Goal: Task Accomplishment & Management: Manage account settings

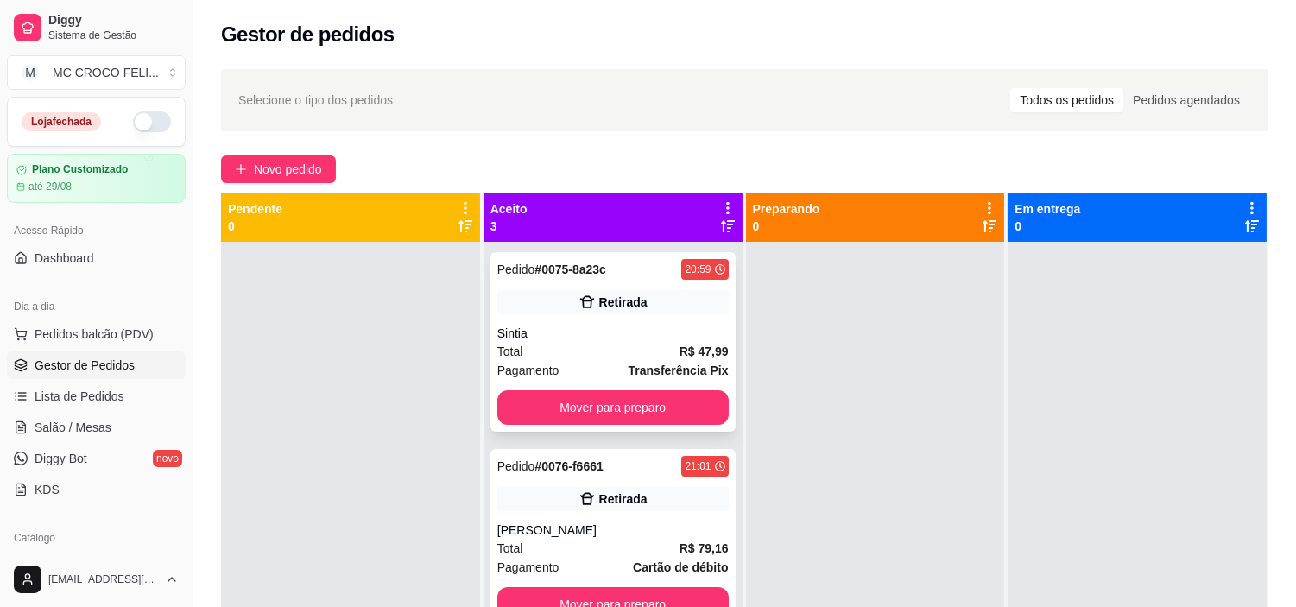
click at [649, 307] on div "Retirada" at bounding box center [612, 302] width 231 height 24
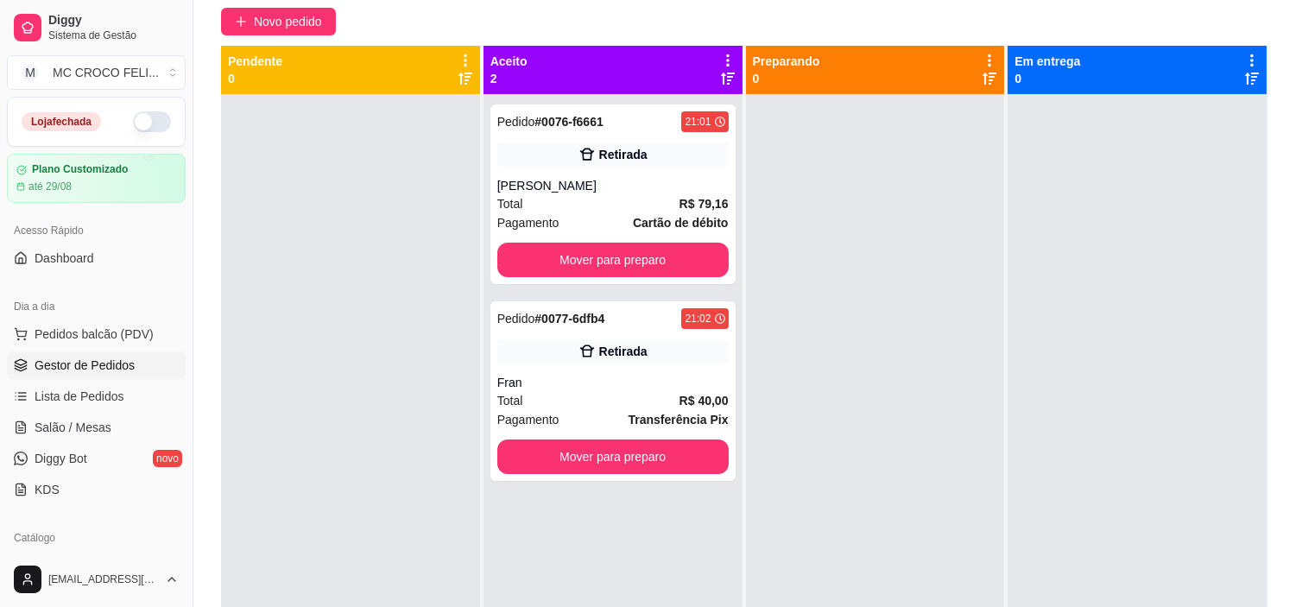
scroll to position [115, 0]
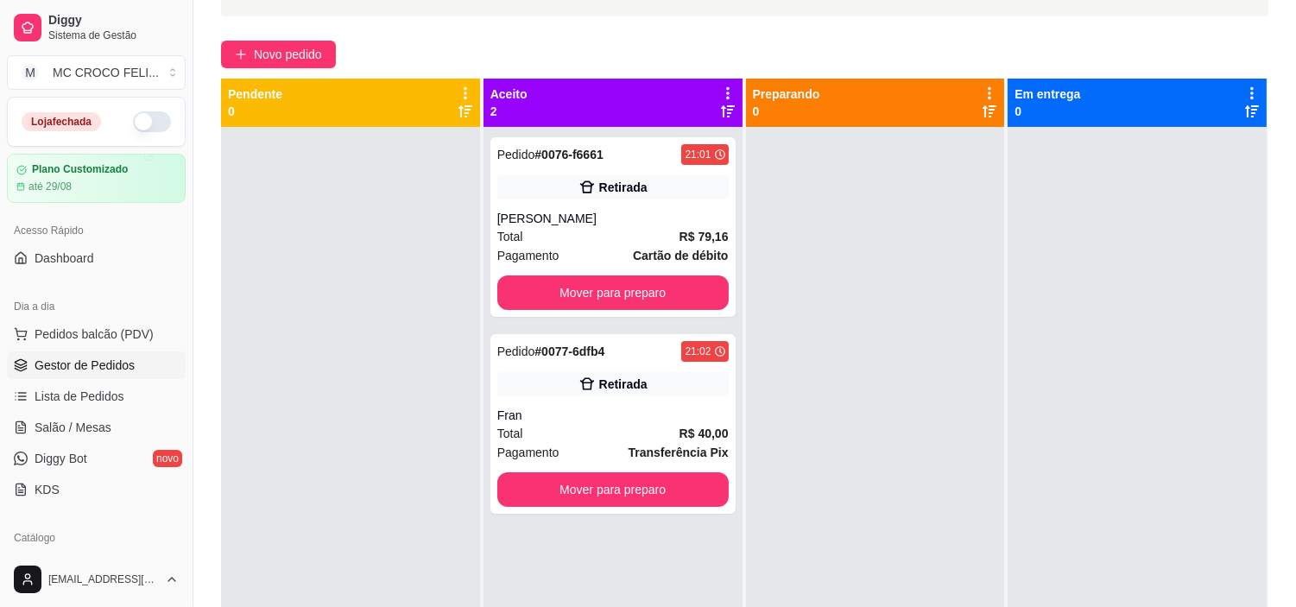
click at [787, 110] on p "0" at bounding box center [786, 111] width 67 height 17
click at [666, 394] on div "Retirada" at bounding box center [612, 384] width 231 height 24
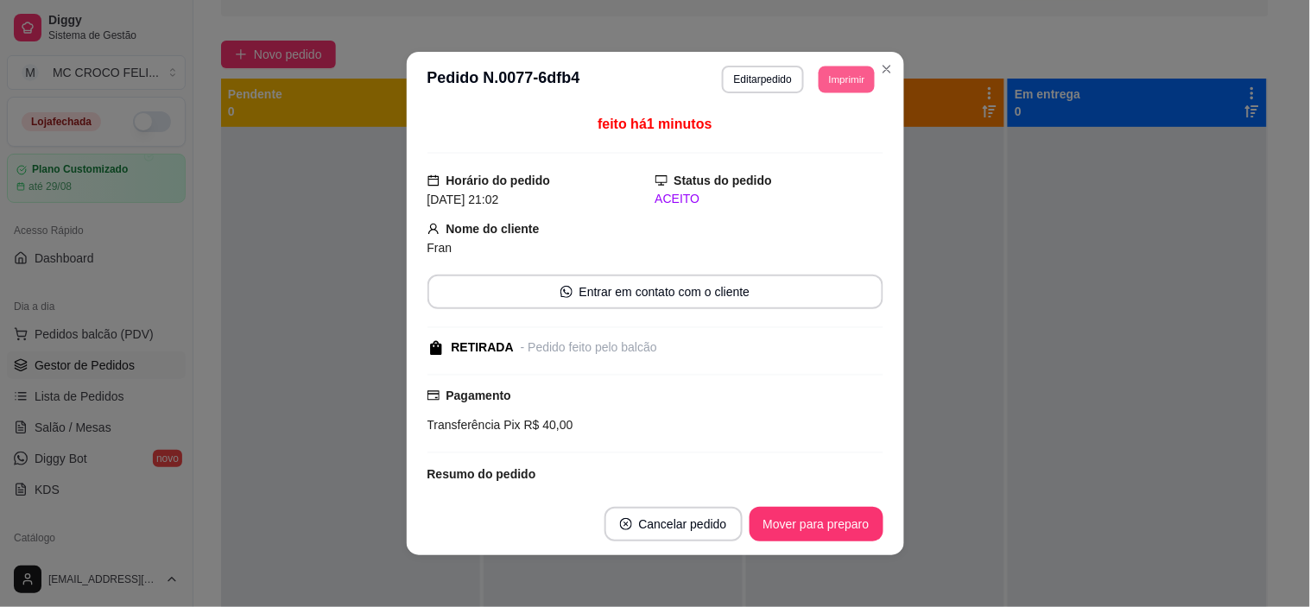
click at [818, 87] on button "Imprimir" at bounding box center [846, 79] width 56 height 27
click at [811, 140] on button "IMPRESSORA" at bounding box center [807, 140] width 121 height 27
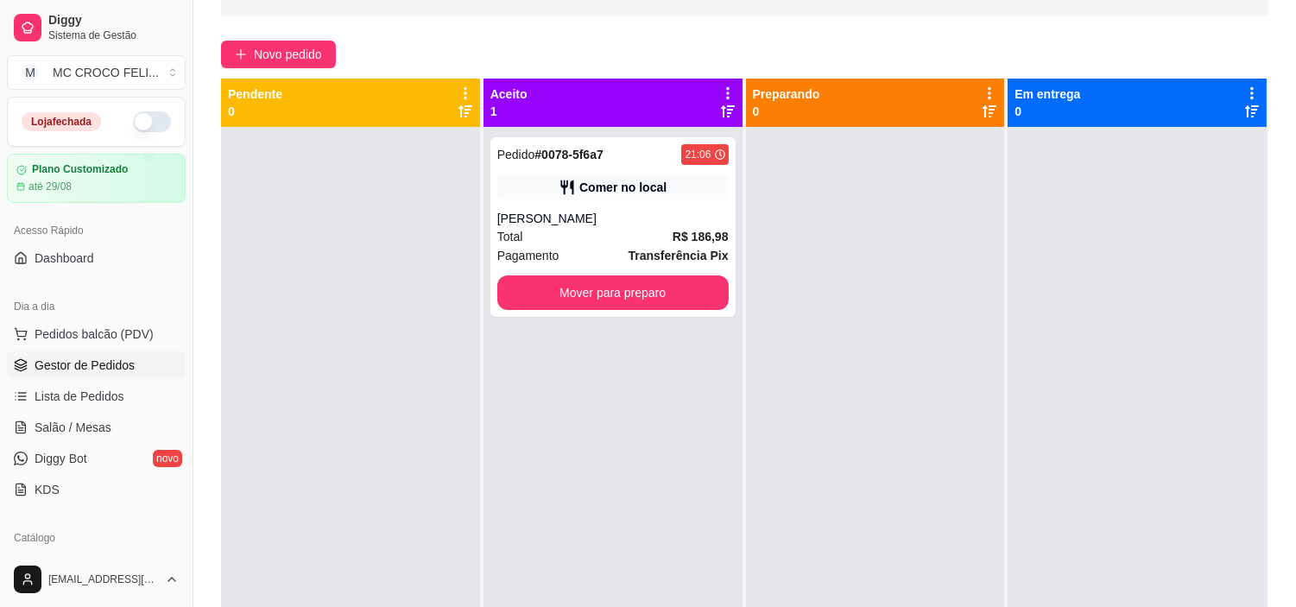
click at [725, 89] on icon at bounding box center [728, 93] width 16 height 16
click at [875, 199] on div at bounding box center [875, 430] width 259 height 607
click at [649, 249] on strong "Transferência Pix" at bounding box center [678, 256] width 100 height 14
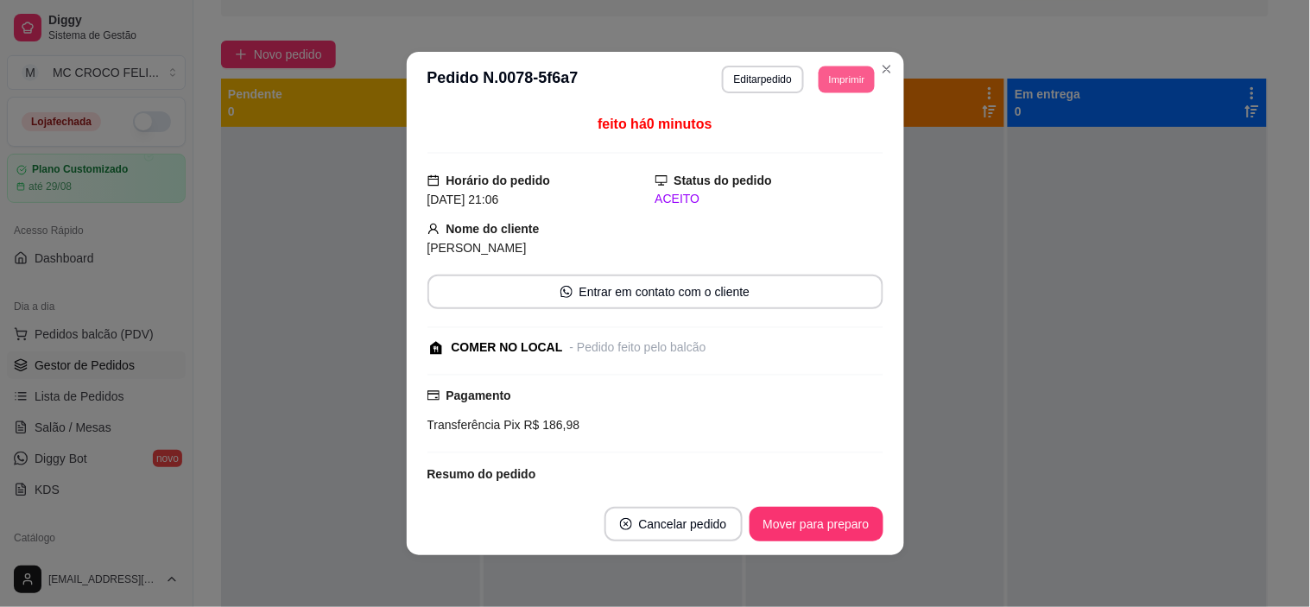
click at [824, 80] on button "Imprimir" at bounding box center [846, 79] width 56 height 27
click at [816, 142] on button "IMPRESSORA" at bounding box center [807, 140] width 121 height 27
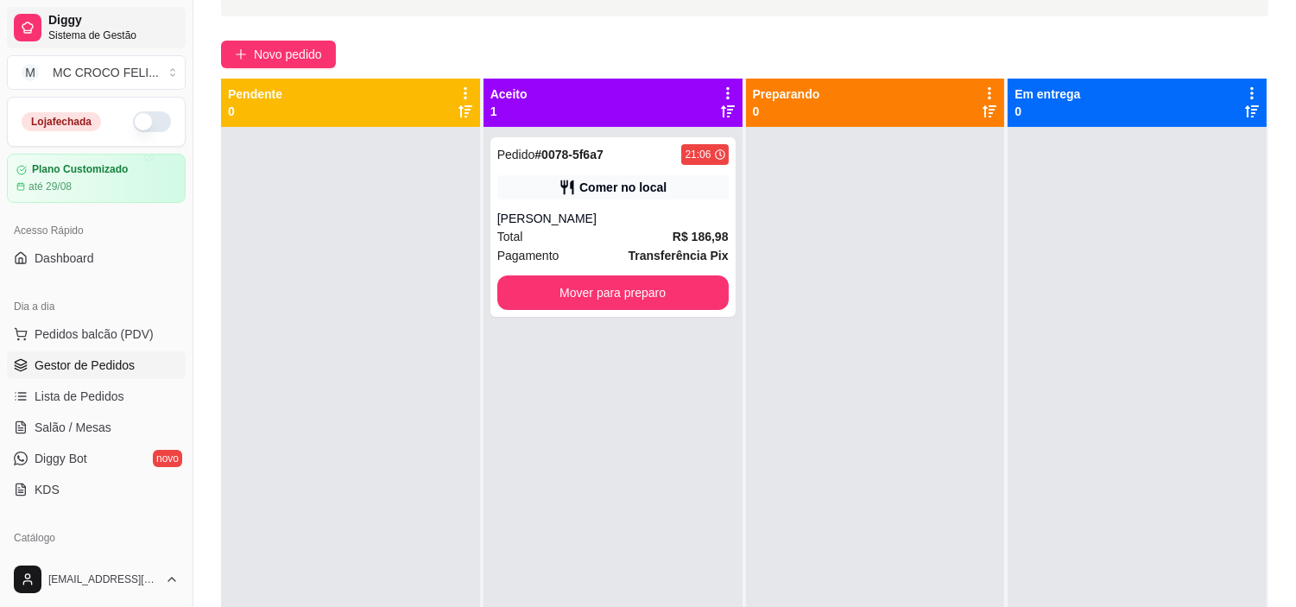
click at [100, 22] on span "Diggy" at bounding box center [113, 21] width 130 height 16
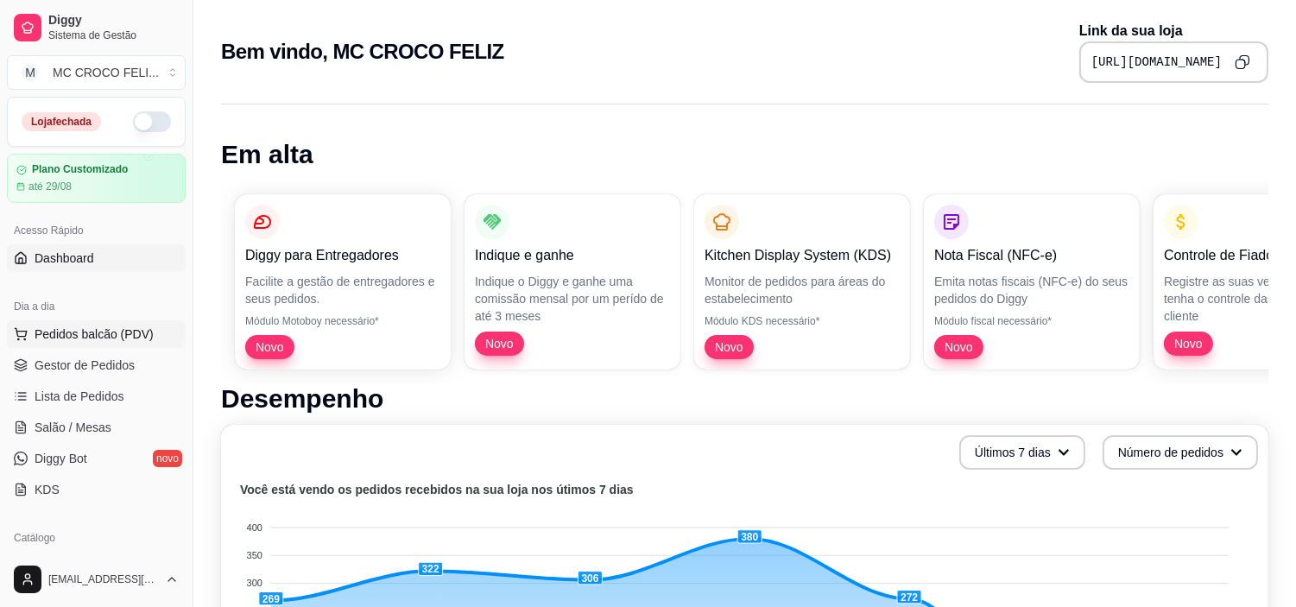
click at [128, 342] on span "Pedidos balcão (PDV)" at bounding box center [94, 333] width 119 height 17
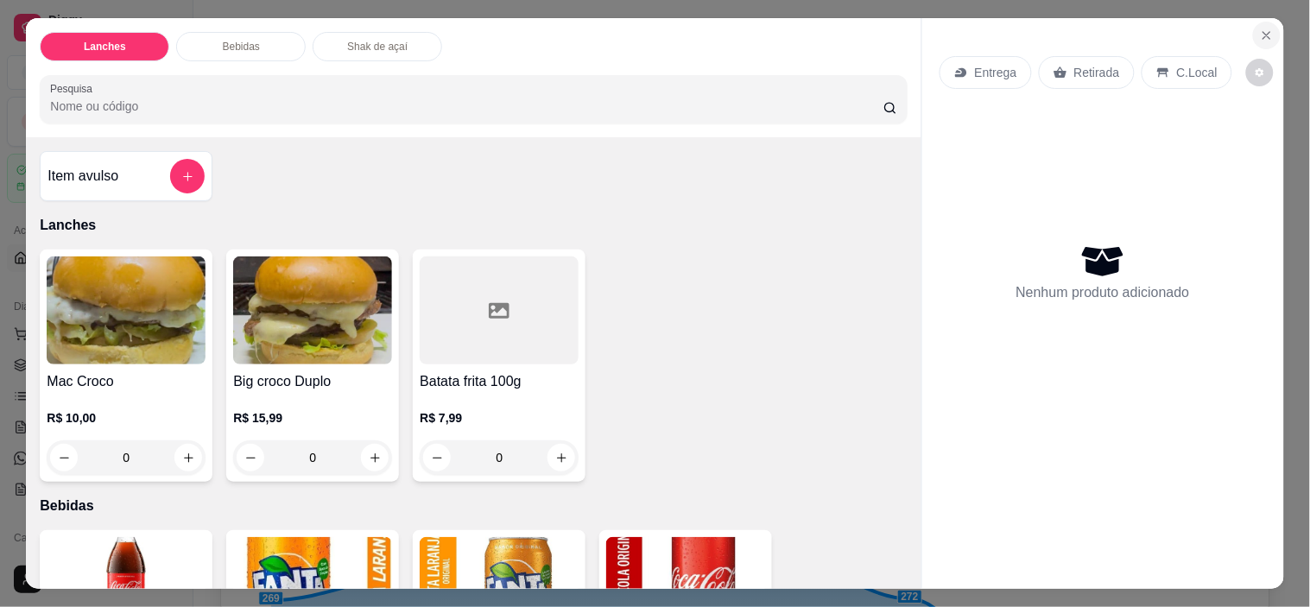
click at [1259, 28] on icon "Close" at bounding box center [1266, 35] width 14 height 14
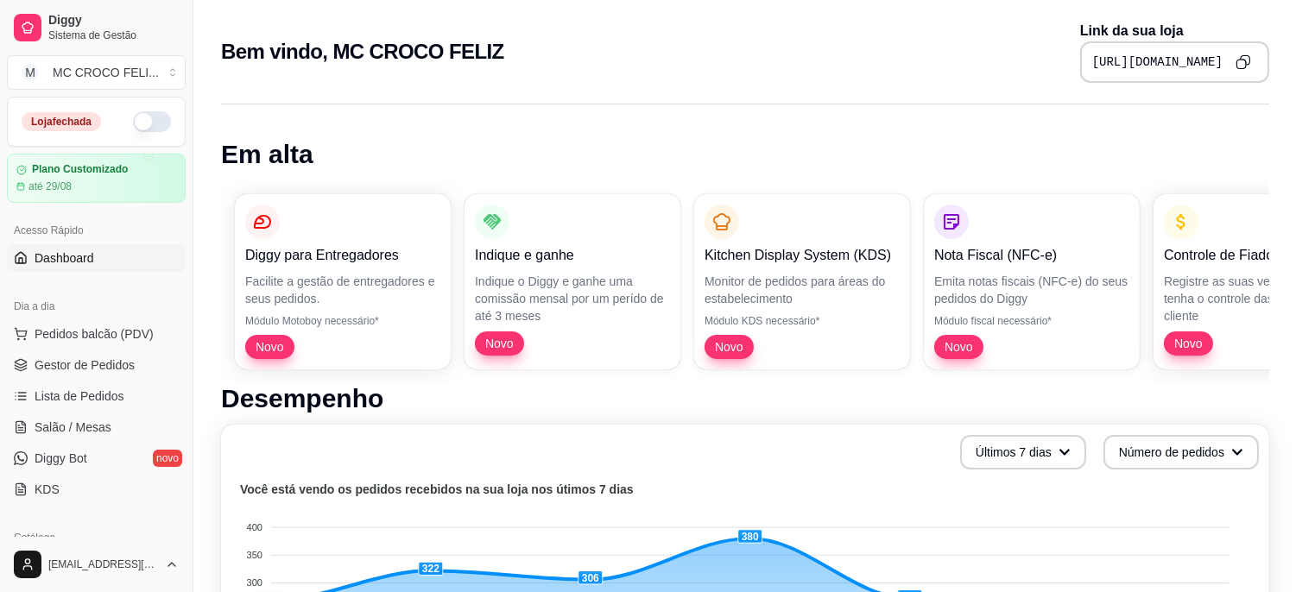
click at [169, 234] on div "Acesso Rápido" at bounding box center [96, 231] width 179 height 28
click at [99, 395] on span "Lista de Pedidos" at bounding box center [80, 396] width 90 height 17
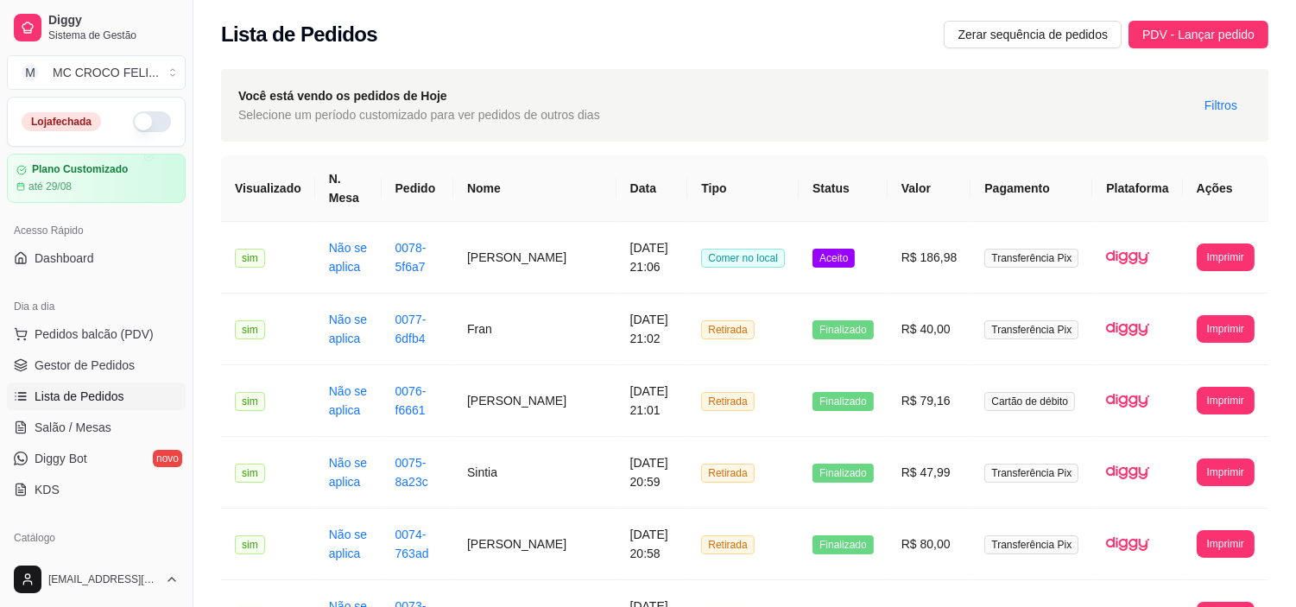
click at [127, 412] on ul "Pedidos balcão (PDV) Gestor de Pedidos Lista de Pedidos Salão / Mesas Diggy Bot…" at bounding box center [96, 411] width 179 height 183
click at [1189, 35] on span "PDV - Lançar pedido" at bounding box center [1198, 34] width 112 height 19
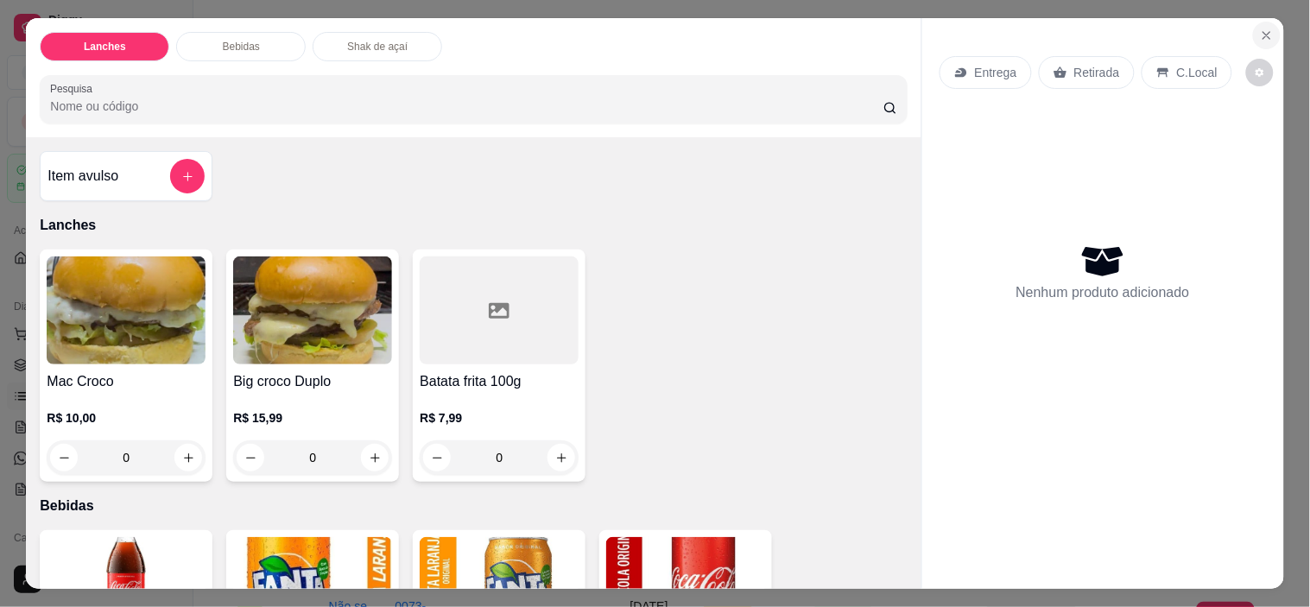
click at [1259, 28] on icon "Close" at bounding box center [1266, 35] width 14 height 14
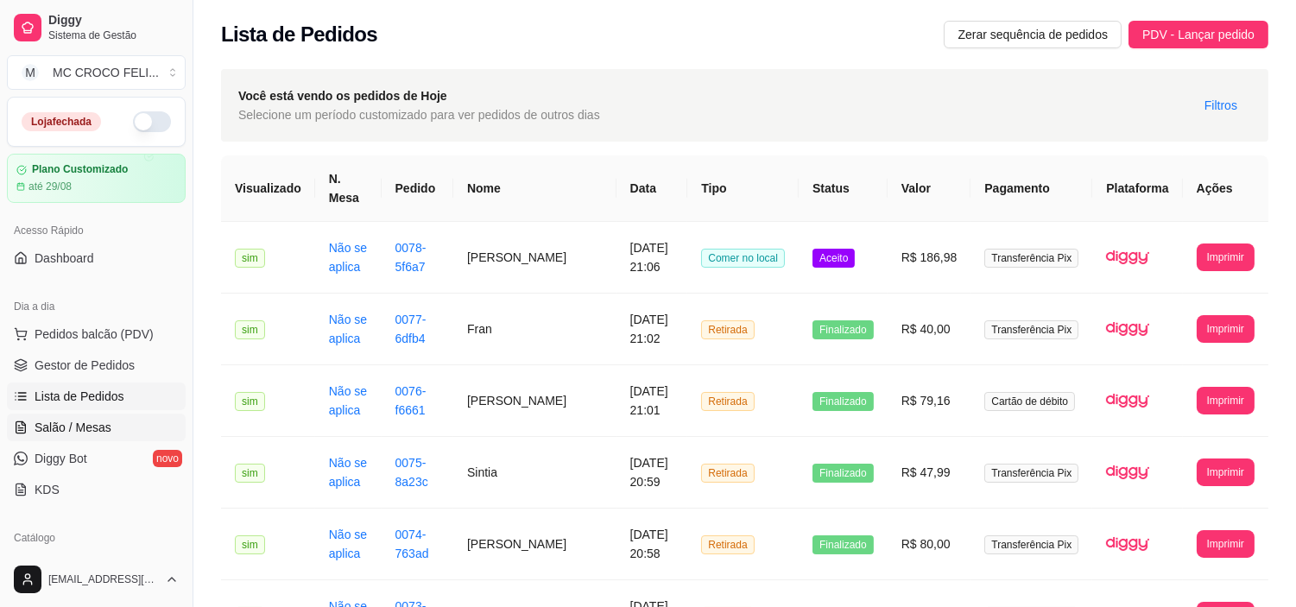
click at [76, 429] on span "Salão / Mesas" at bounding box center [73, 427] width 77 height 17
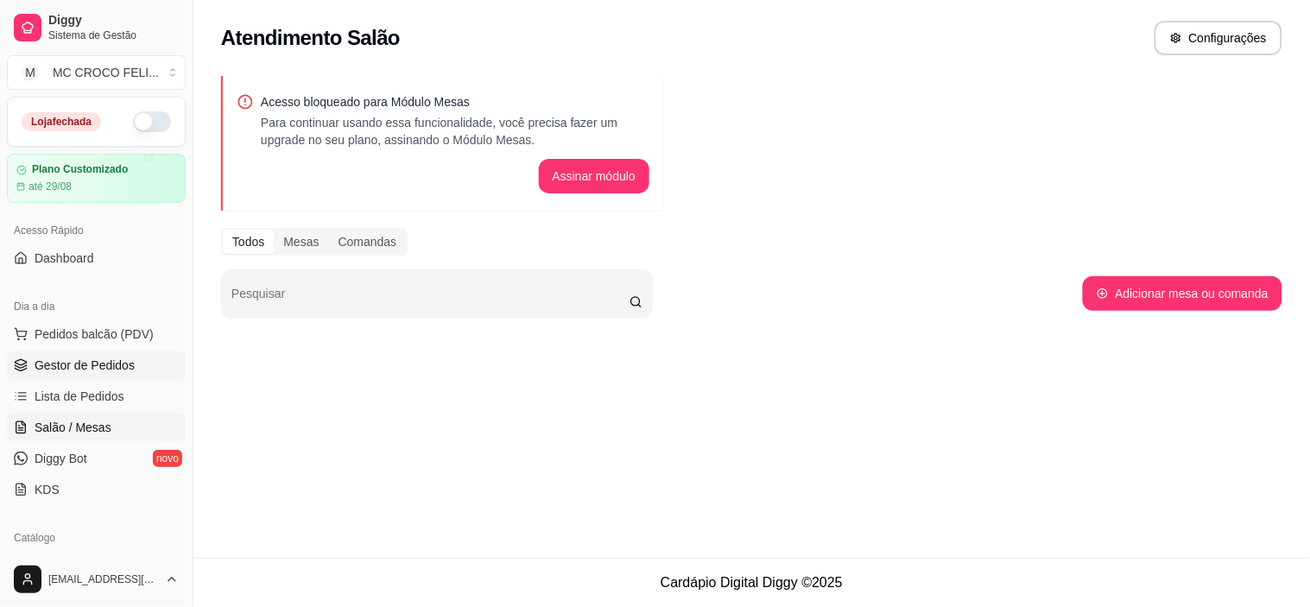
click at [82, 369] on span "Gestor de Pedidos" at bounding box center [85, 365] width 100 height 17
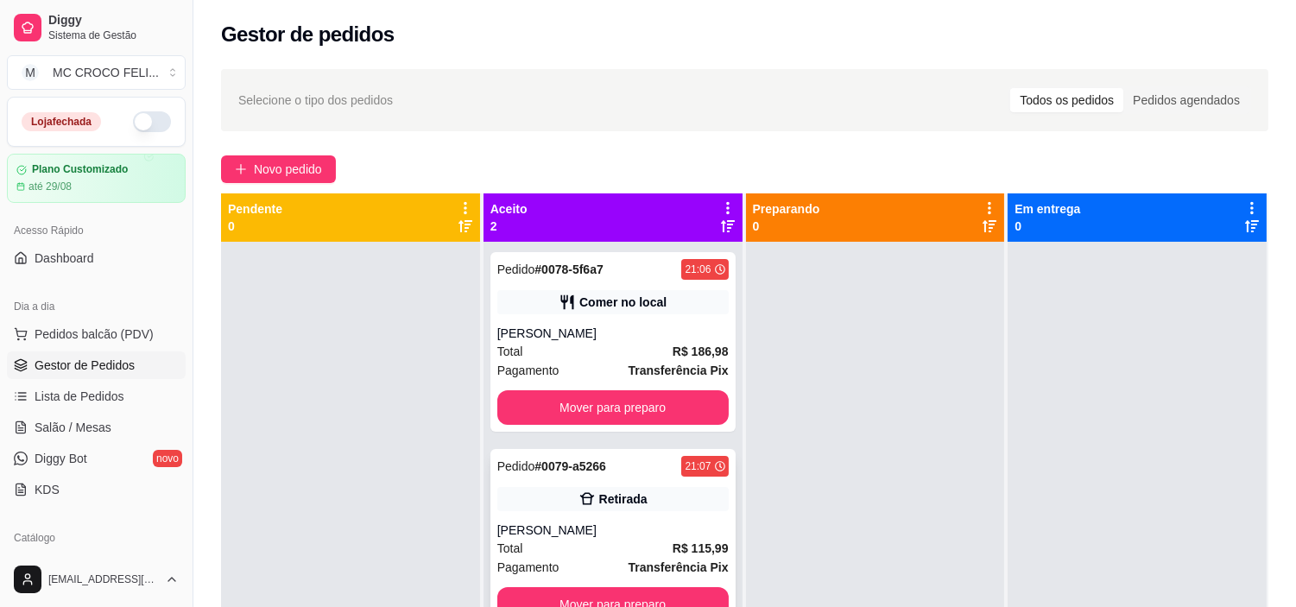
click at [611, 578] on div "Pedido # 0079-a5266 21:07 Retirada Giovanni Total R$ 115,99 Pagamento Transferê…" at bounding box center [612, 539] width 245 height 180
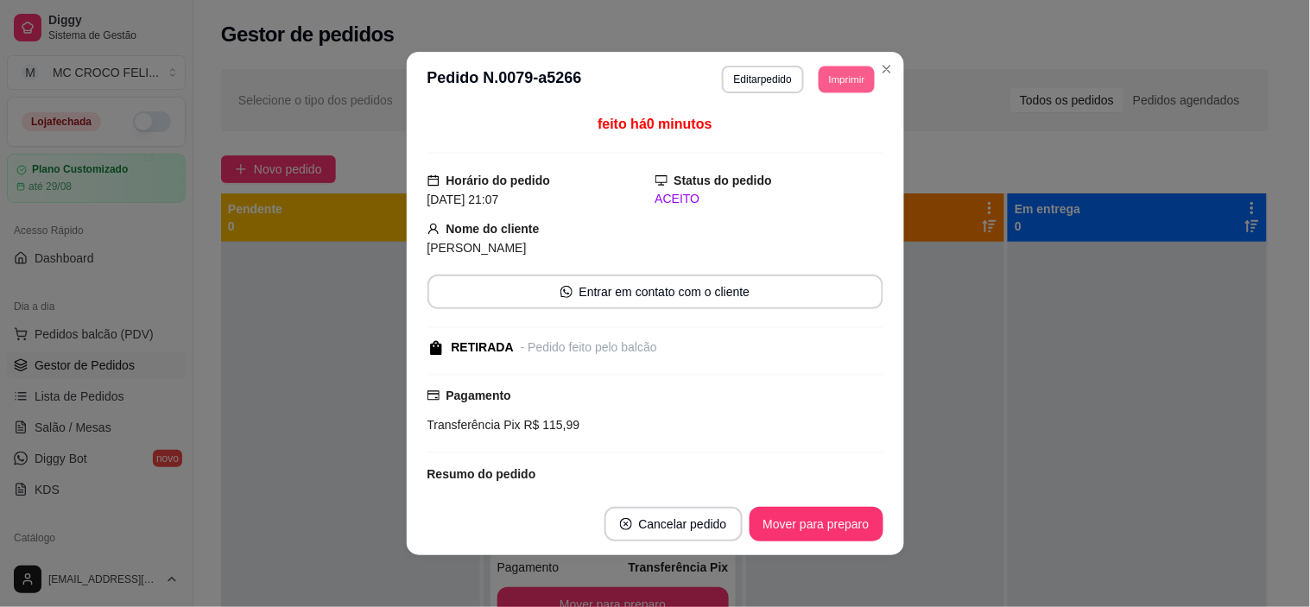
click at [840, 78] on button "Imprimir" at bounding box center [846, 79] width 56 height 27
click at [820, 130] on button "IMPRESSORA" at bounding box center [807, 140] width 121 height 27
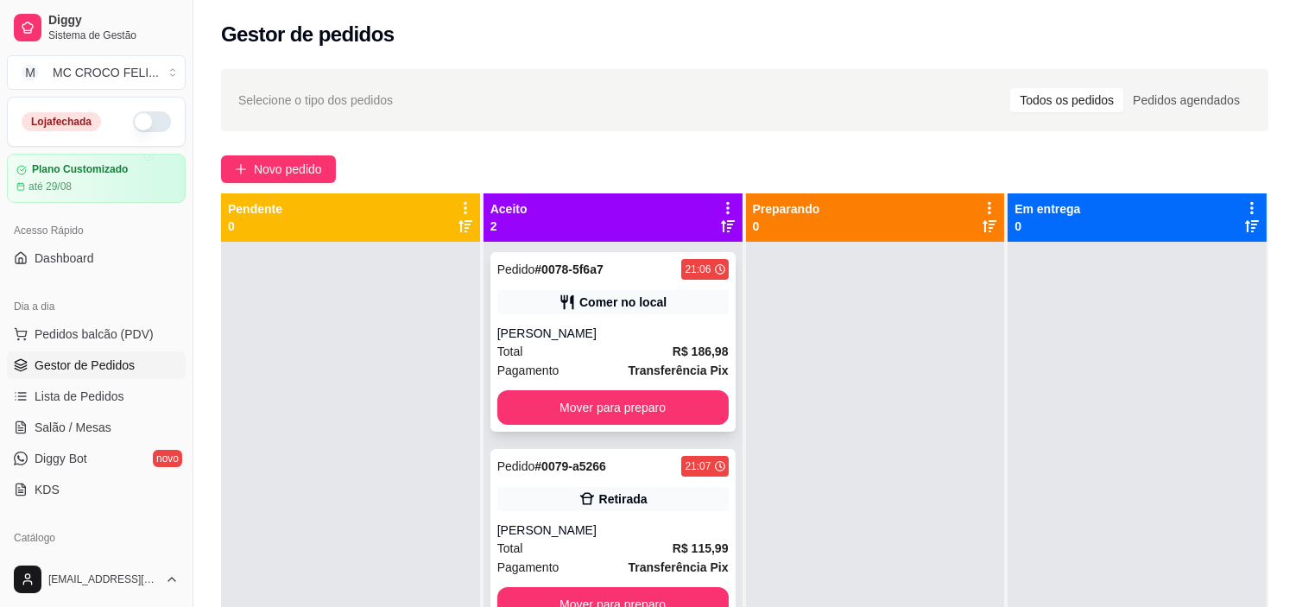
click at [661, 330] on div "[PERSON_NAME]" at bounding box center [612, 333] width 231 height 17
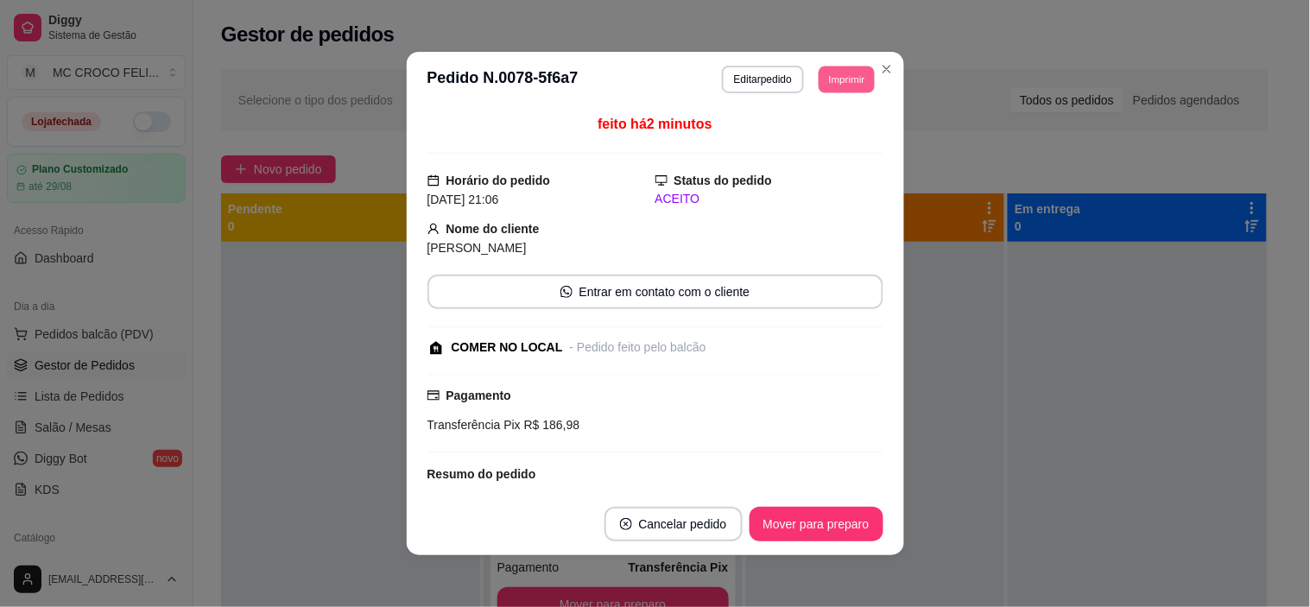
click at [853, 83] on button "Imprimir" at bounding box center [846, 79] width 56 height 27
click at [817, 144] on button "IMPRESSORA" at bounding box center [807, 140] width 121 height 27
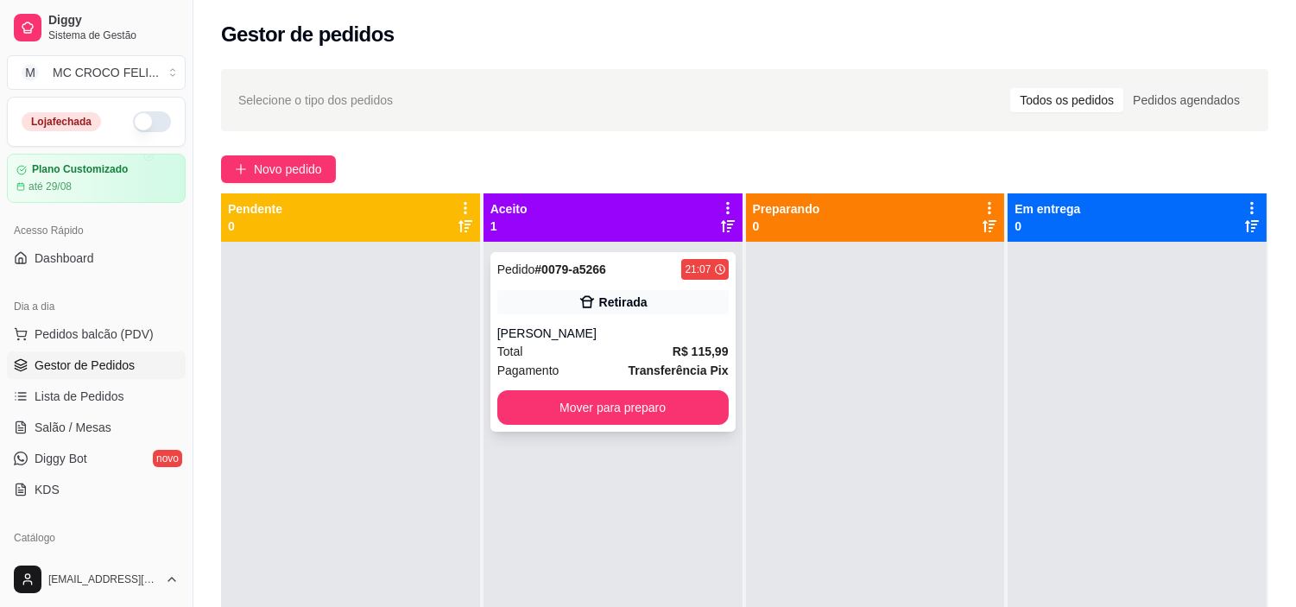
click at [606, 307] on div "Retirada" at bounding box center [623, 301] width 48 height 17
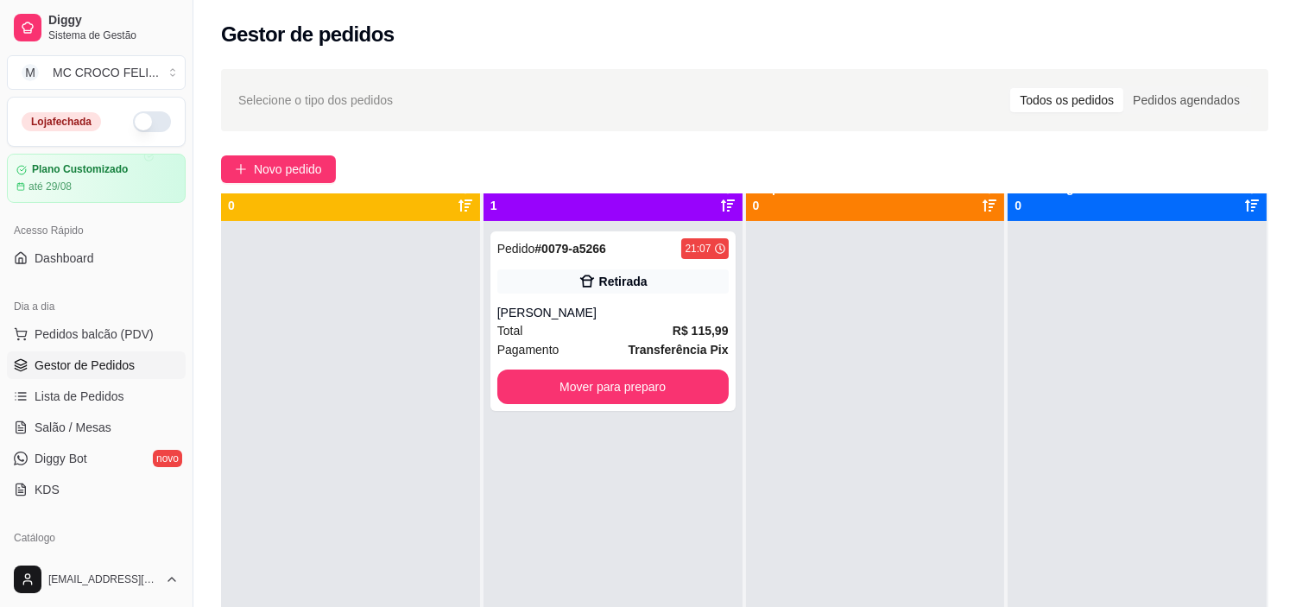
scroll to position [1, 0]
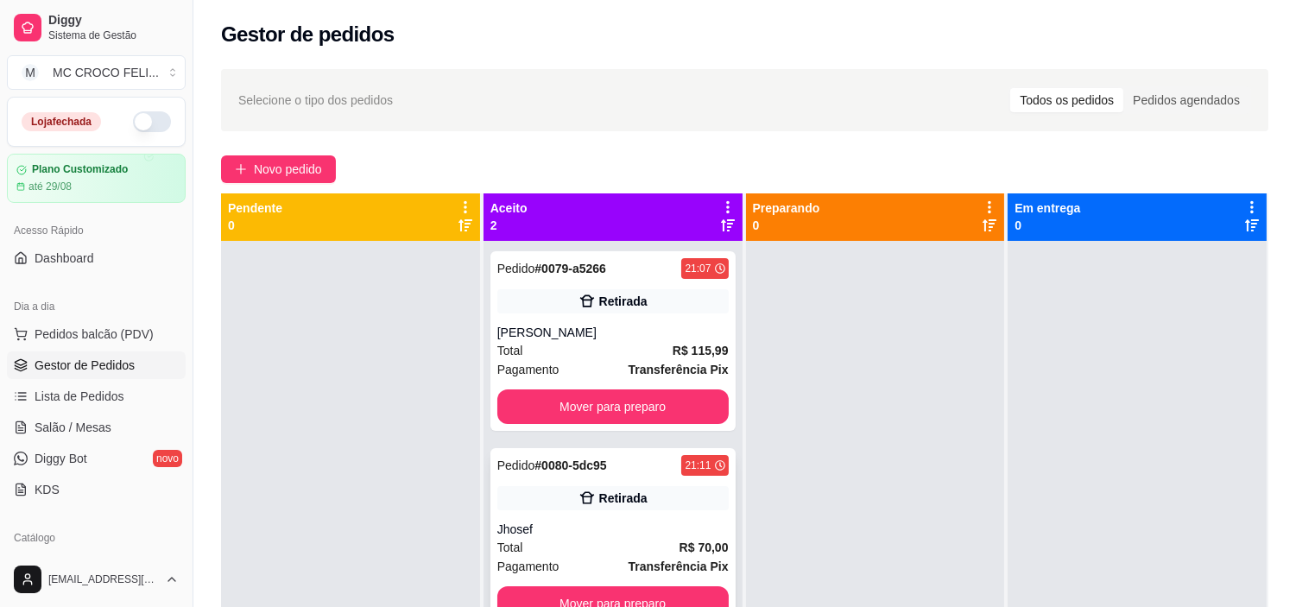
click at [673, 503] on div "Retirada" at bounding box center [612, 498] width 231 height 24
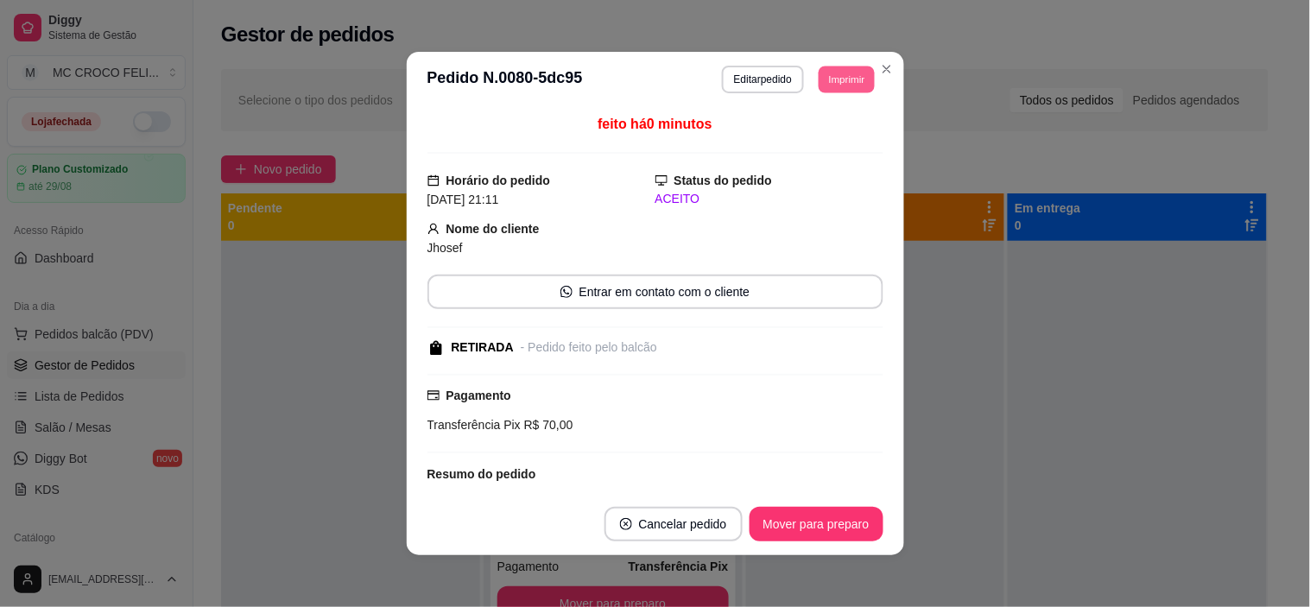
click at [840, 73] on button "Imprimir" at bounding box center [846, 79] width 56 height 27
click at [791, 140] on button "IMPRESSORA" at bounding box center [807, 141] width 125 height 28
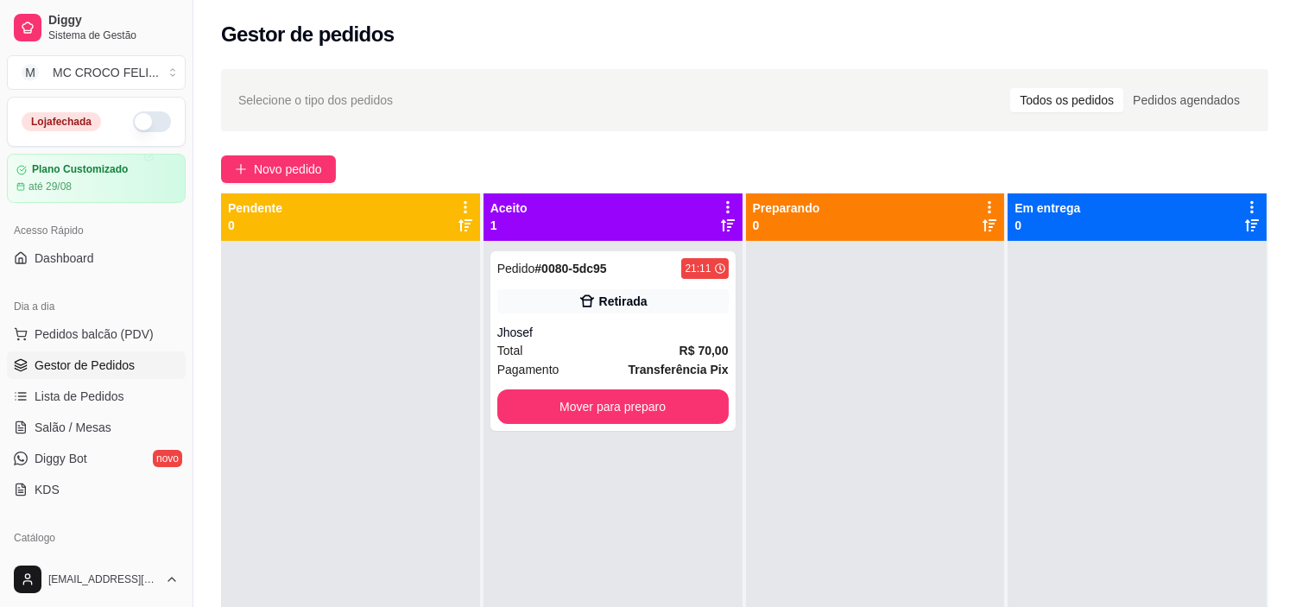
click at [873, 325] on div at bounding box center [875, 544] width 259 height 607
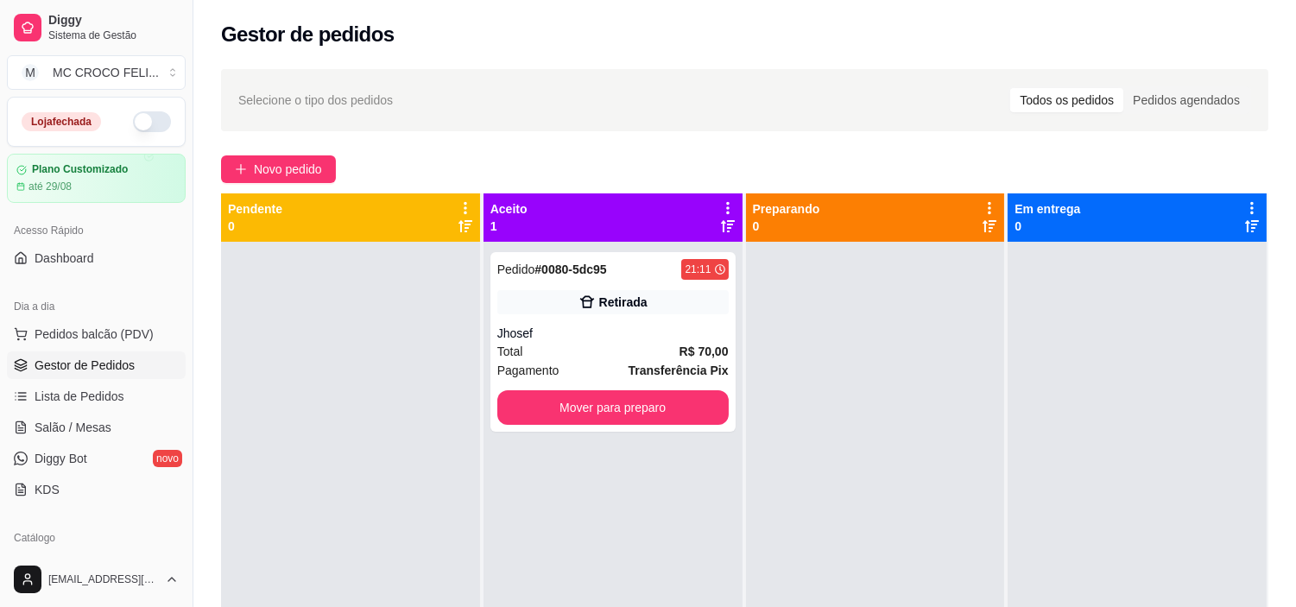
click at [928, 314] on div at bounding box center [875, 545] width 259 height 607
drag, startPoint x: 928, startPoint y: 314, endPoint x: 926, endPoint y: 359, distance: 44.9
click at [926, 359] on div at bounding box center [875, 545] width 259 height 607
drag, startPoint x: 912, startPoint y: 342, endPoint x: 903, endPoint y: 259, distance: 83.4
drag, startPoint x: 903, startPoint y: 259, endPoint x: 838, endPoint y: 403, distance: 158.0
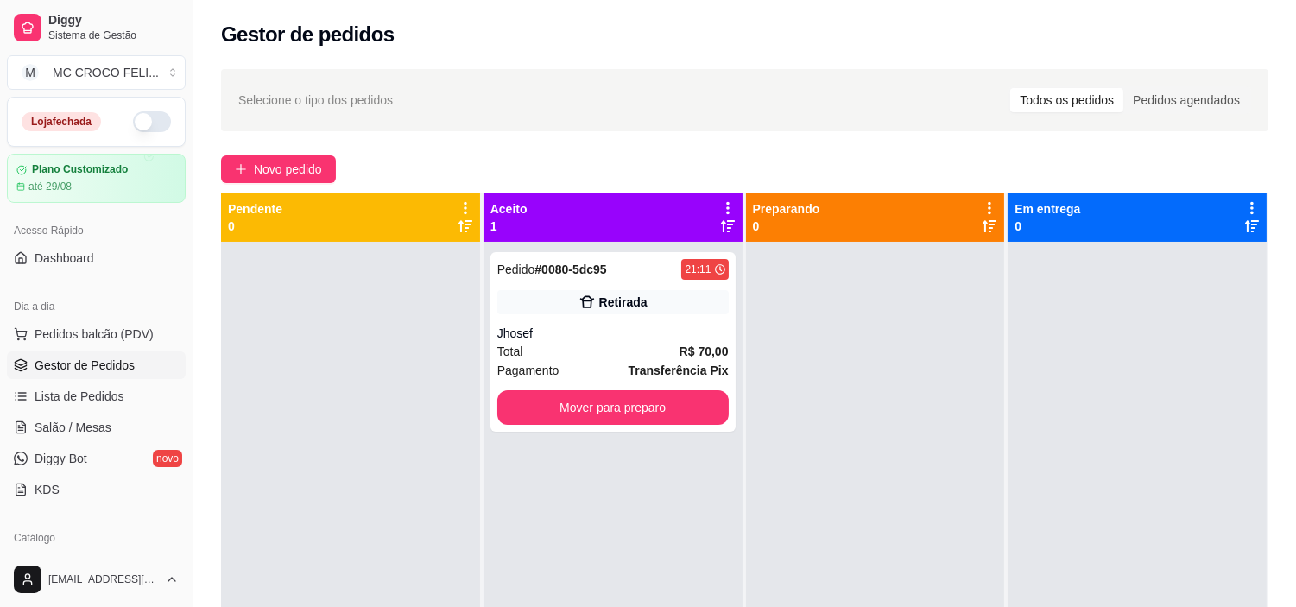
click at [838, 403] on div at bounding box center [875, 545] width 259 height 607
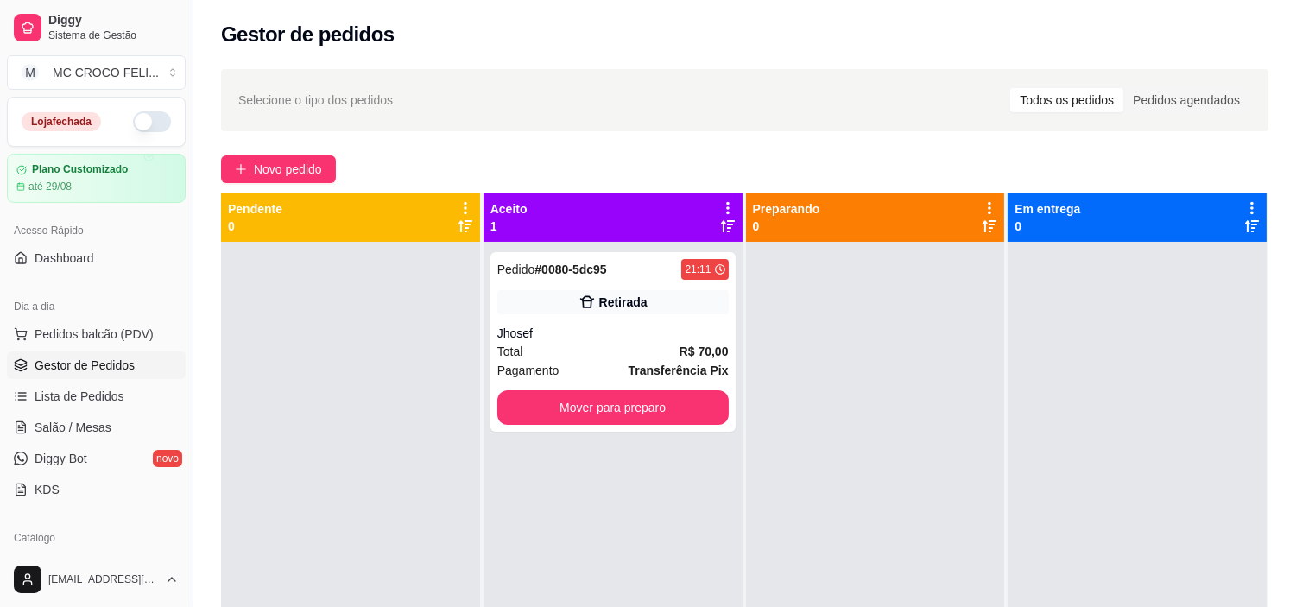
click at [838, 403] on div at bounding box center [875, 545] width 259 height 607
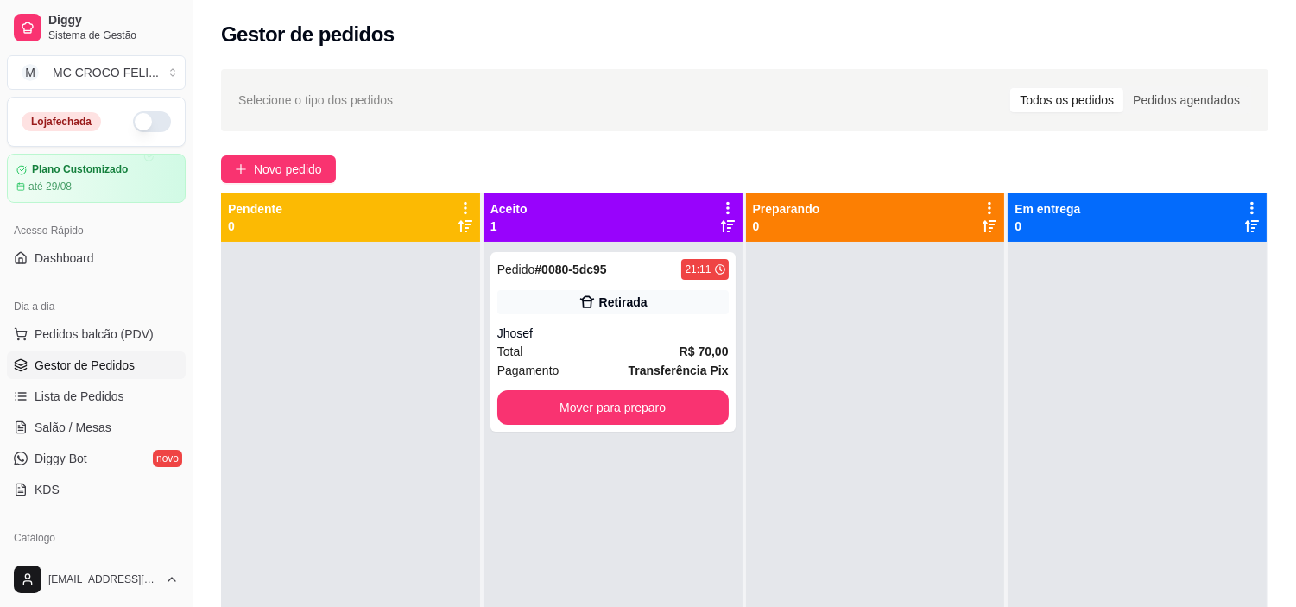
click at [838, 403] on div at bounding box center [875, 545] width 259 height 607
click at [599, 300] on div "Retirada" at bounding box center [623, 301] width 48 height 17
click at [672, 355] on div "Total R$ 45,69" at bounding box center [612, 351] width 231 height 19
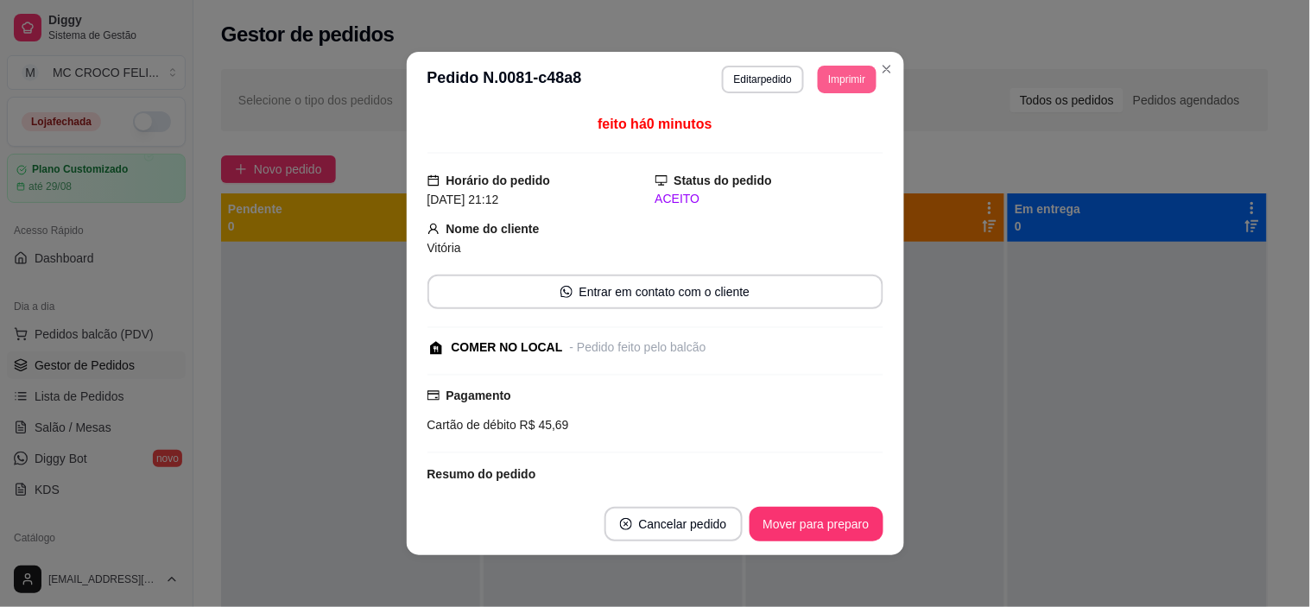
click at [837, 90] on button "Imprimir" at bounding box center [846, 80] width 58 height 28
click at [808, 148] on button "IMPRESSORA" at bounding box center [807, 140] width 121 height 27
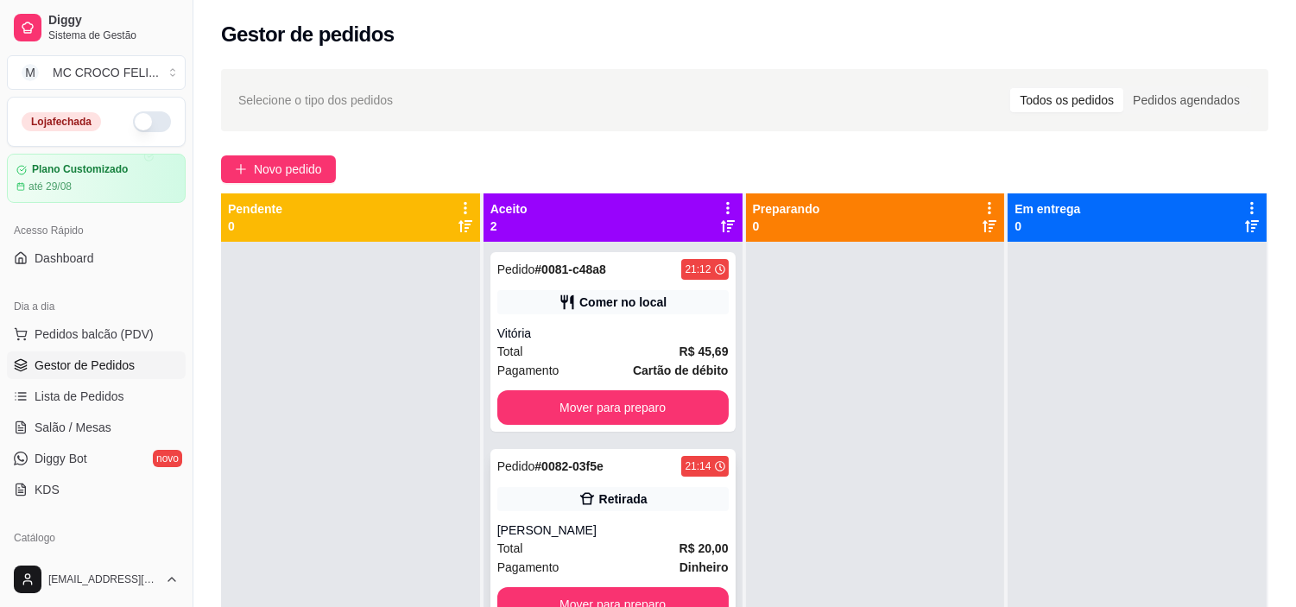
click at [572, 499] on div "Retirada" at bounding box center [612, 499] width 231 height 24
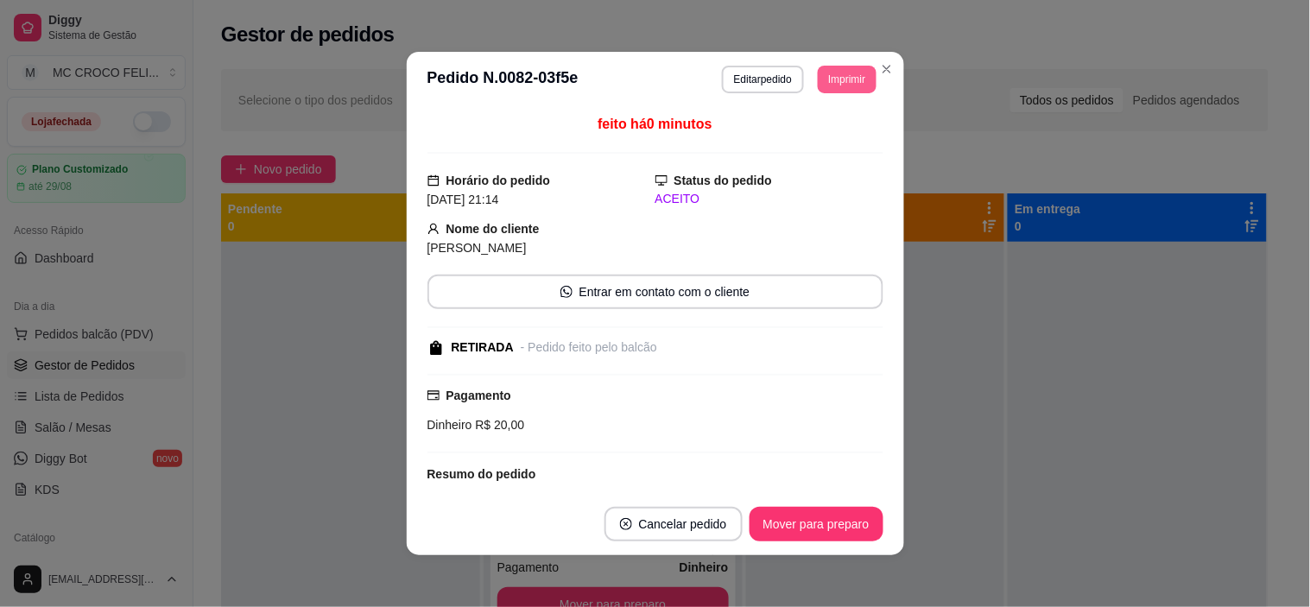
click at [838, 76] on button "Imprimir" at bounding box center [846, 80] width 58 height 28
click at [811, 141] on button "IMPRESSORA" at bounding box center [807, 140] width 121 height 27
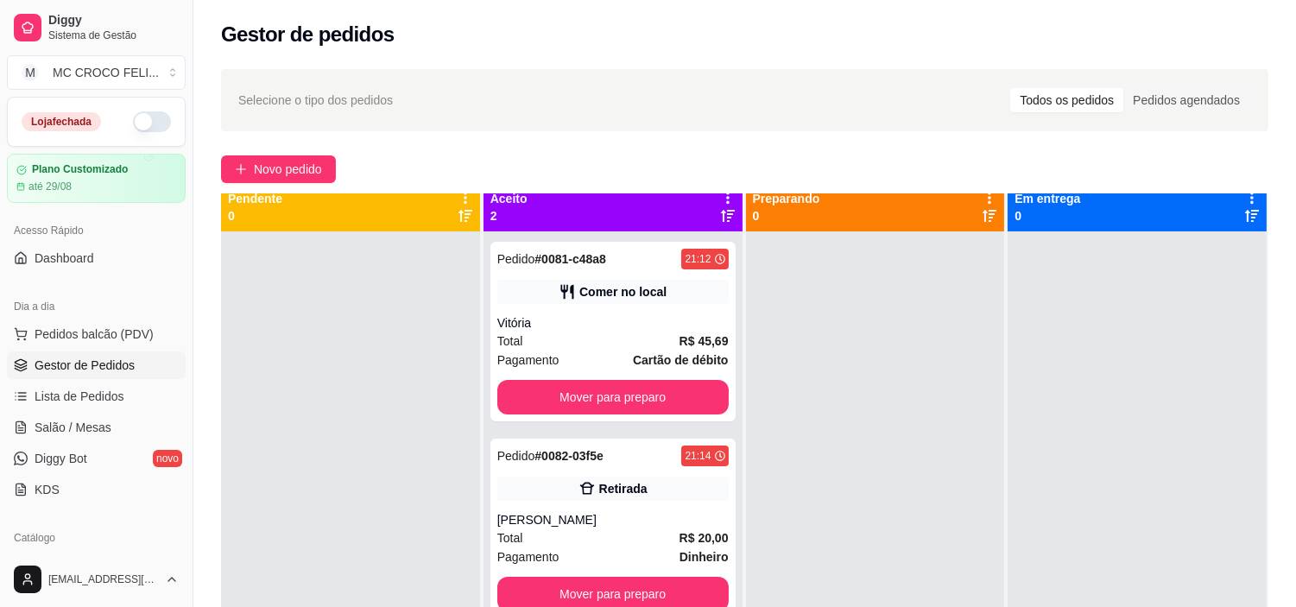
scroll to position [22, 0]
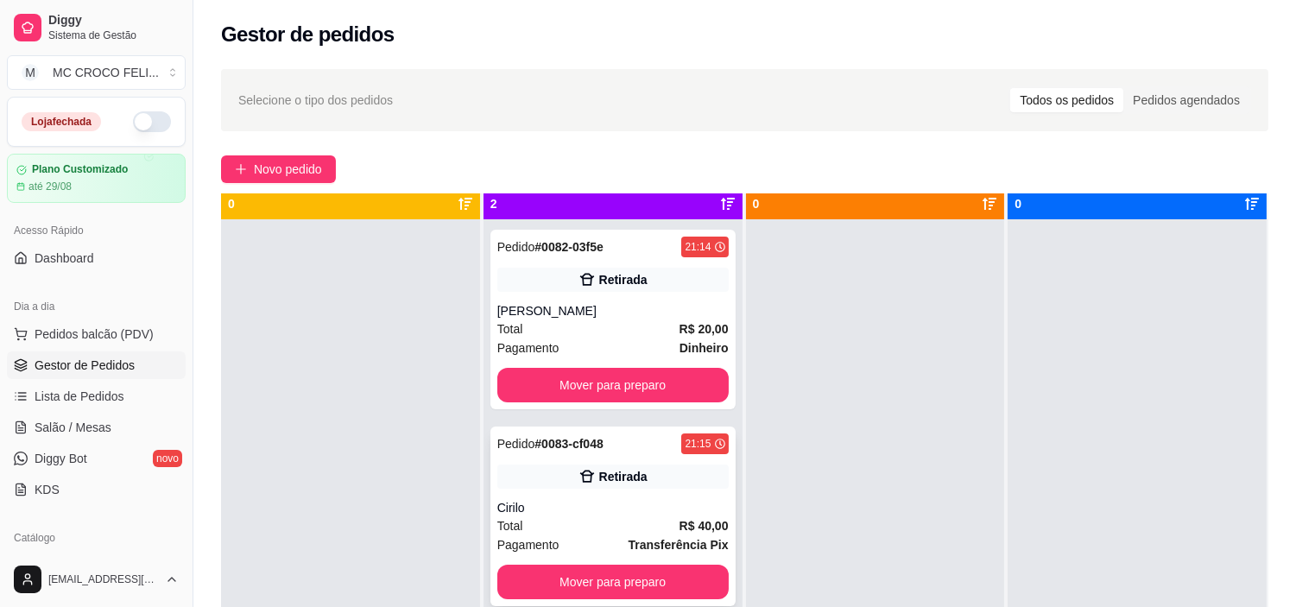
click at [548, 536] on span "Pagamento" at bounding box center [528, 544] width 62 height 19
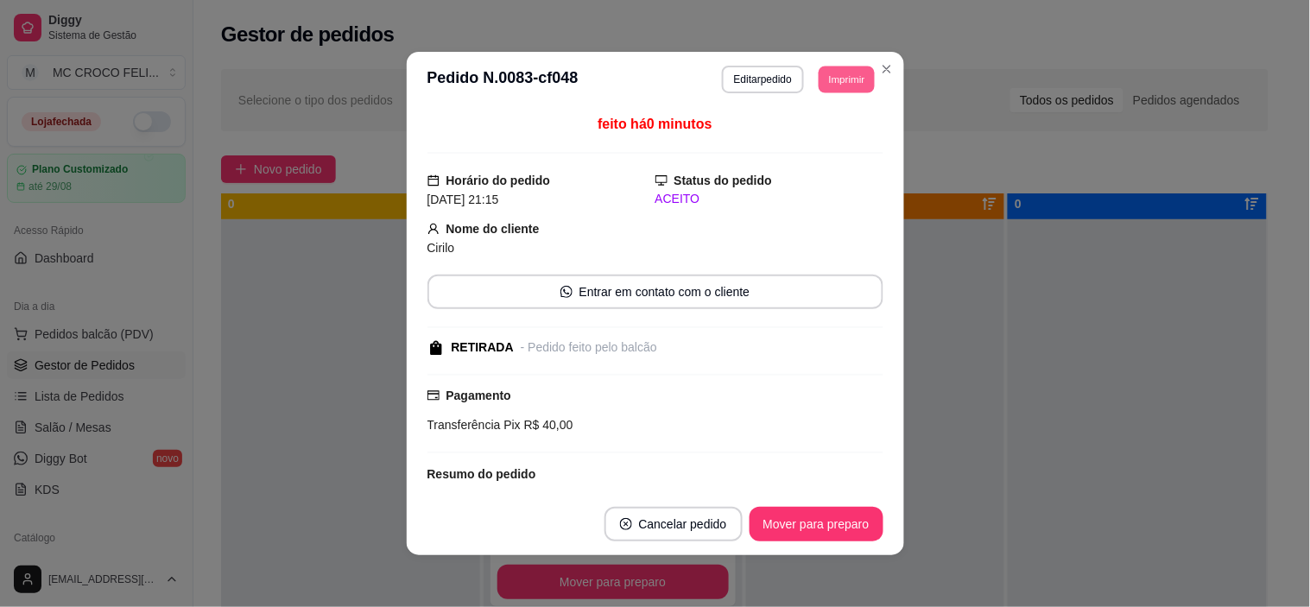
click at [844, 78] on button "Imprimir" at bounding box center [846, 79] width 56 height 27
click at [810, 141] on button "IMPRESSORA" at bounding box center [807, 141] width 125 height 28
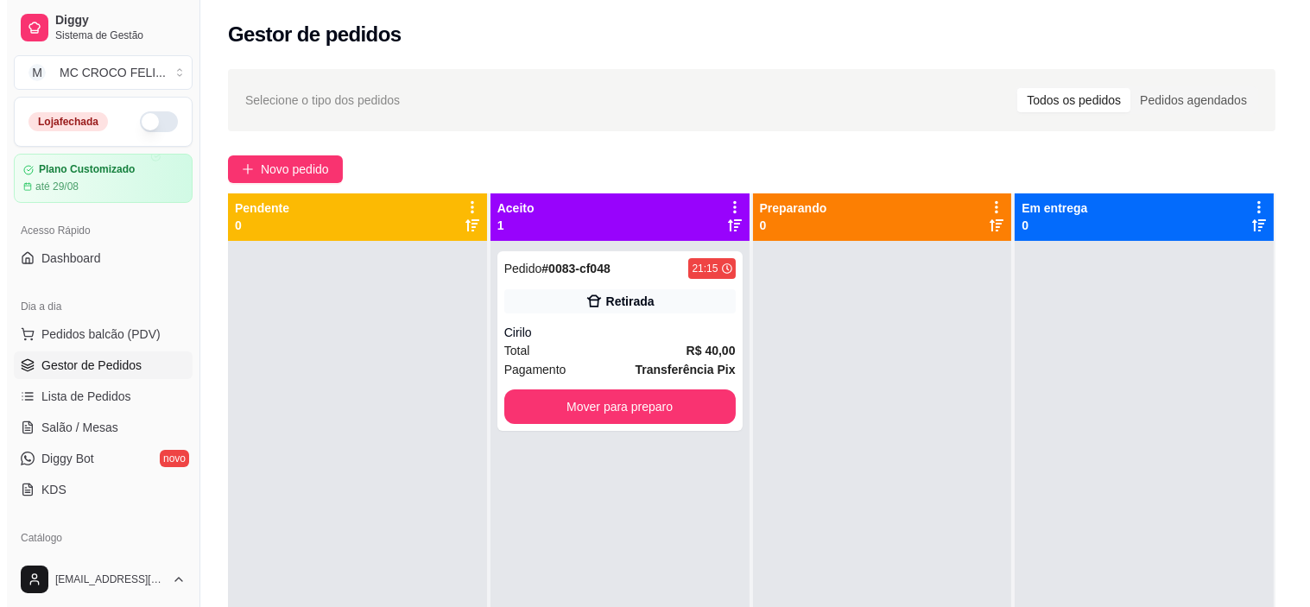
scroll to position [9, 0]
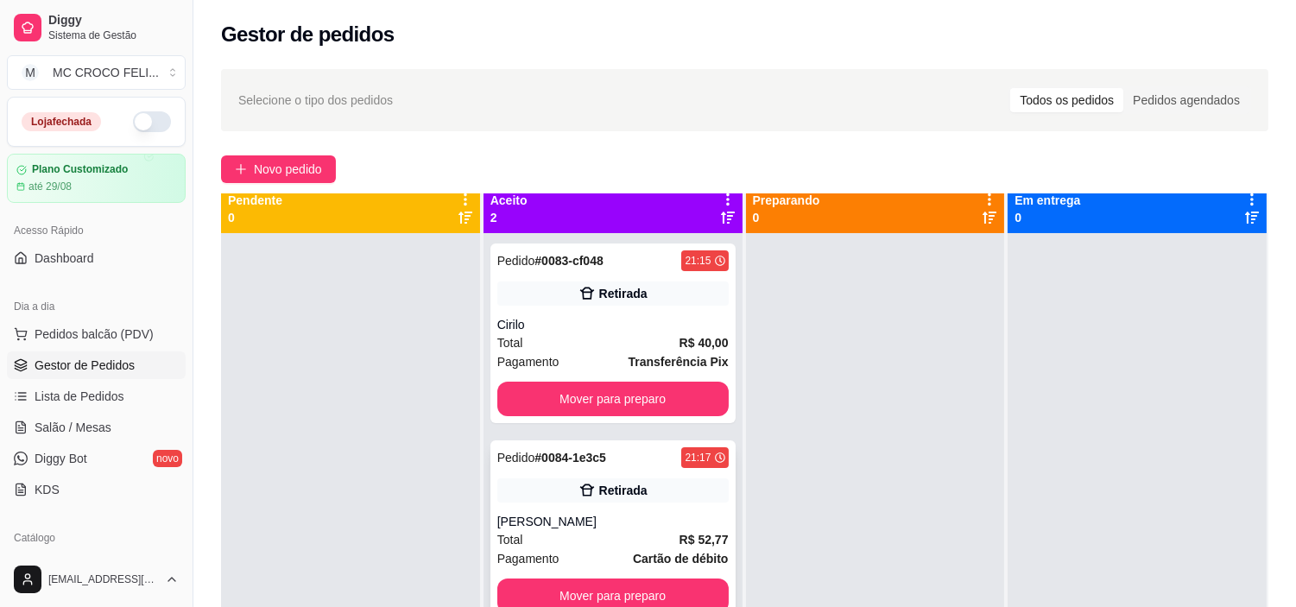
click at [663, 476] on div "Pedido # 0084-1e3c5 21:17 Retirada Yuri Total R$ 52,77 Pagamento Cartão de débi…" at bounding box center [612, 530] width 245 height 180
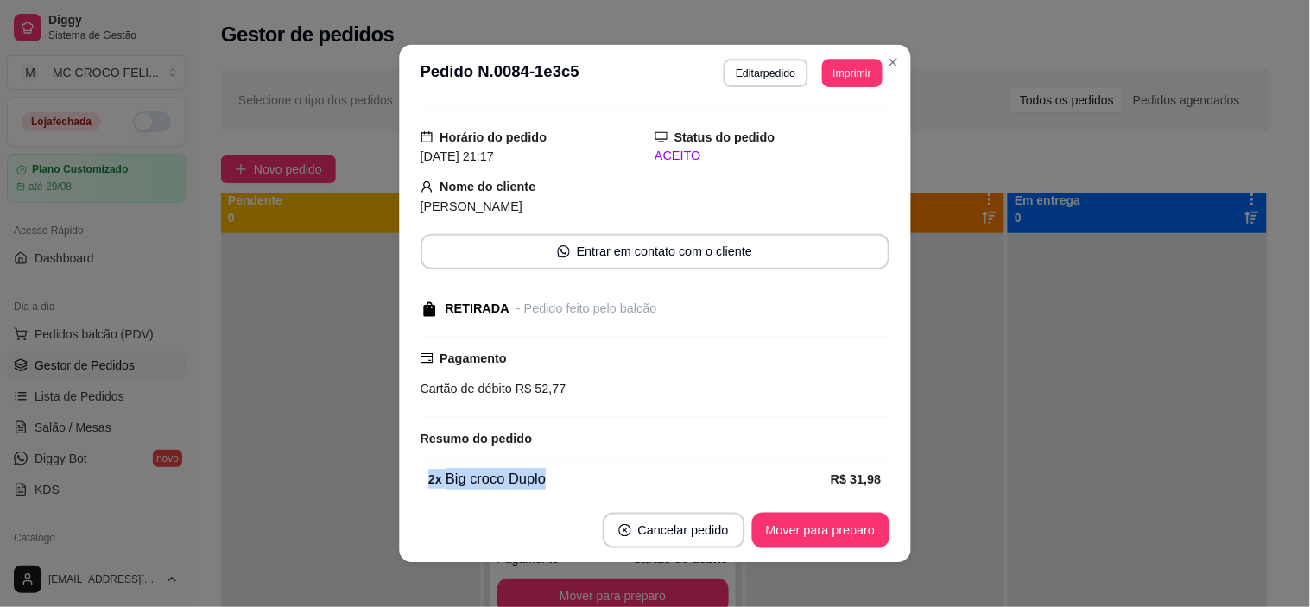
click at [663, 476] on div "feito há 0 minutos Horário do pedido [DATE] 21:17 Status do pedido ACEITO Nome …" at bounding box center [654, 300] width 469 height 382
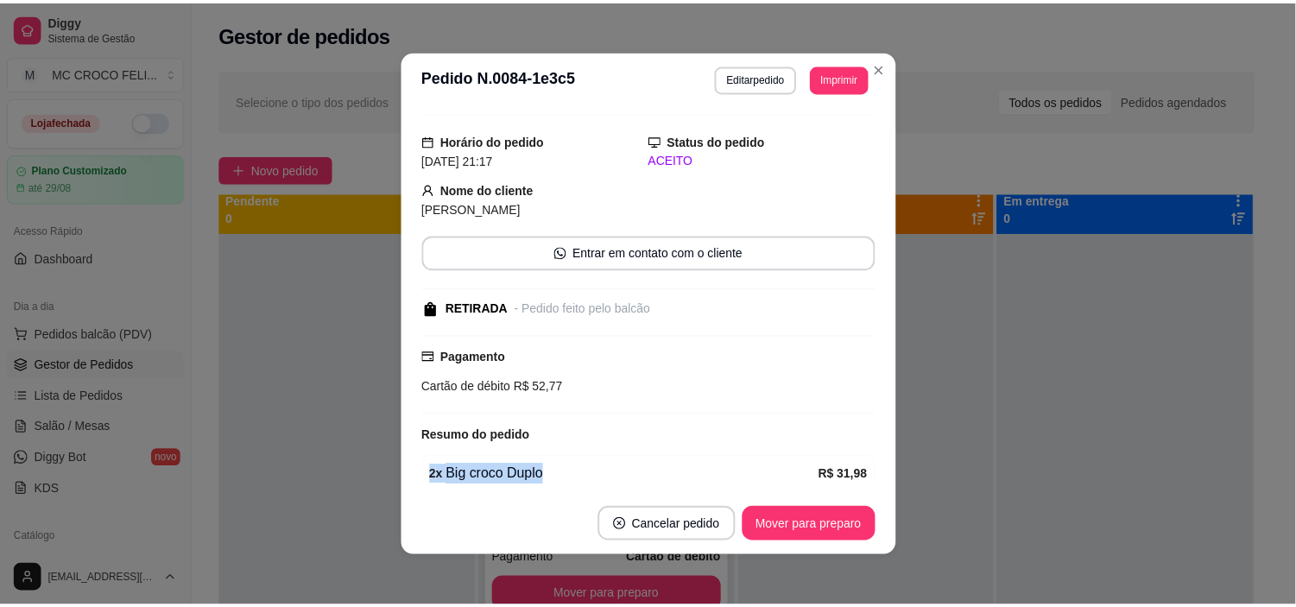
scroll to position [60, 0]
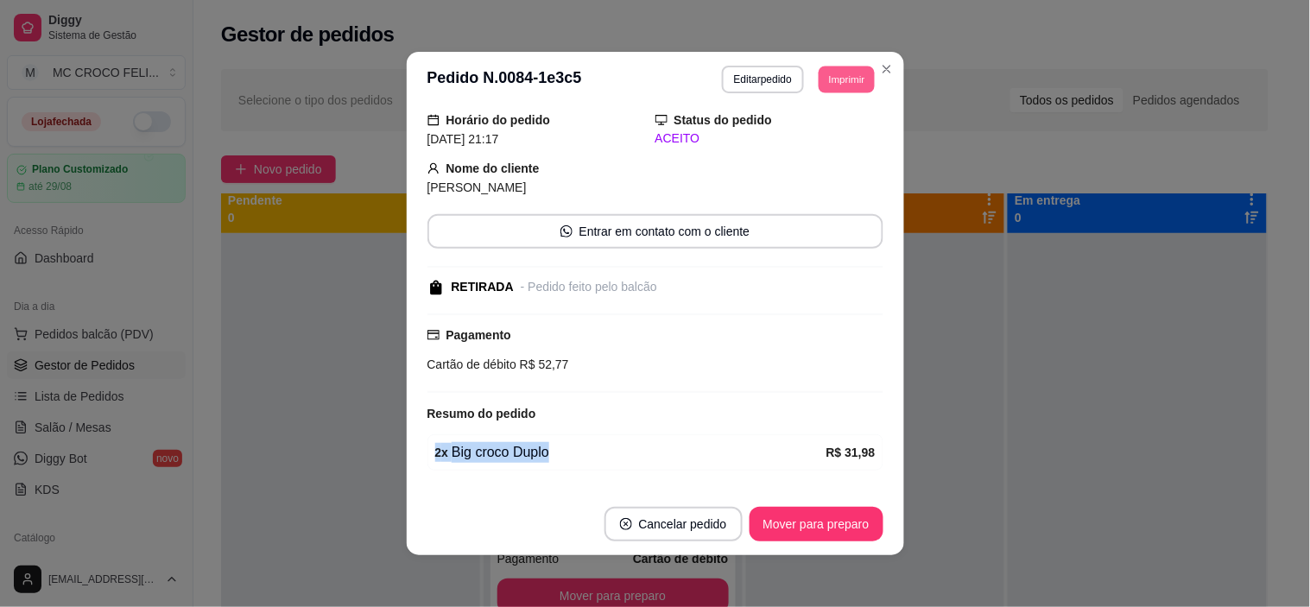
click at [839, 86] on button "Imprimir" at bounding box center [846, 79] width 56 height 27
click at [796, 145] on button "IMPRESSORA" at bounding box center [807, 140] width 121 height 27
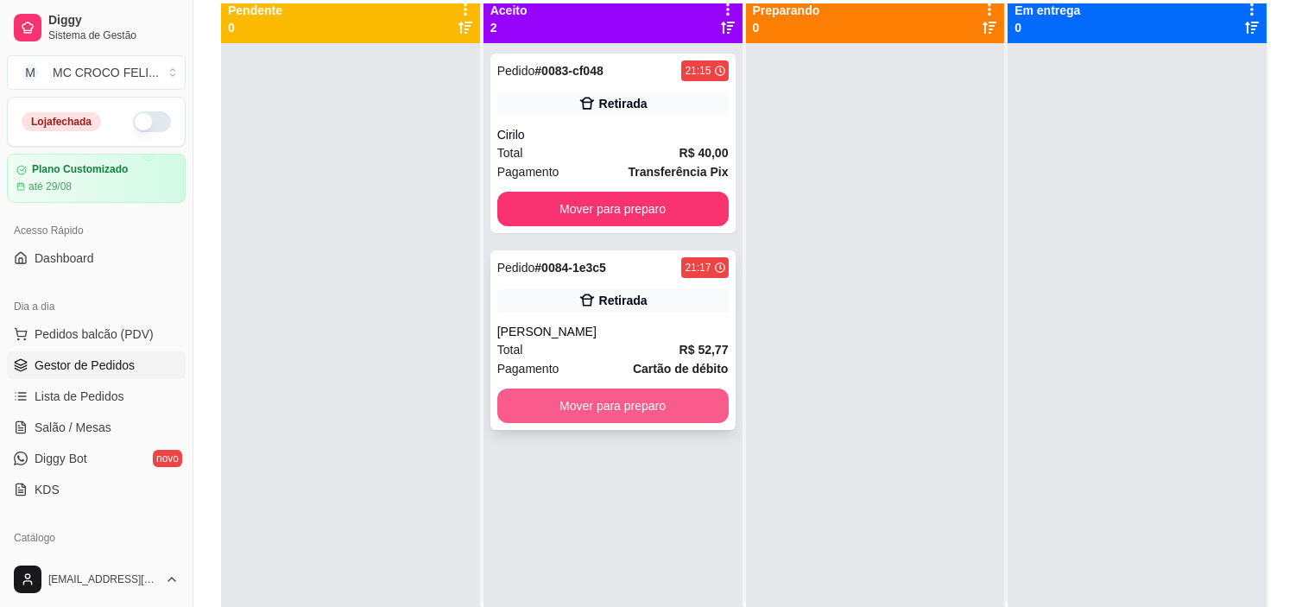
scroll to position [192, 0]
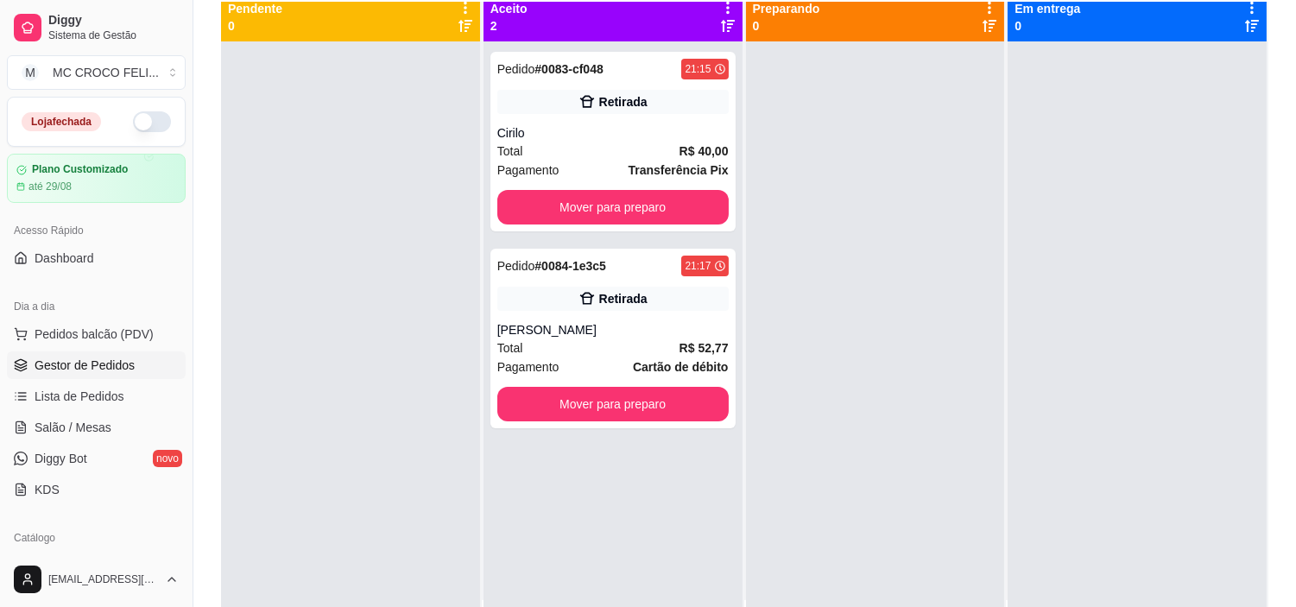
click at [615, 483] on div "Pedido # 0083-cf048 21:15 Retirada Cirilo Total R$ 40,00 Pagamento Transferênci…" at bounding box center [612, 344] width 259 height 607
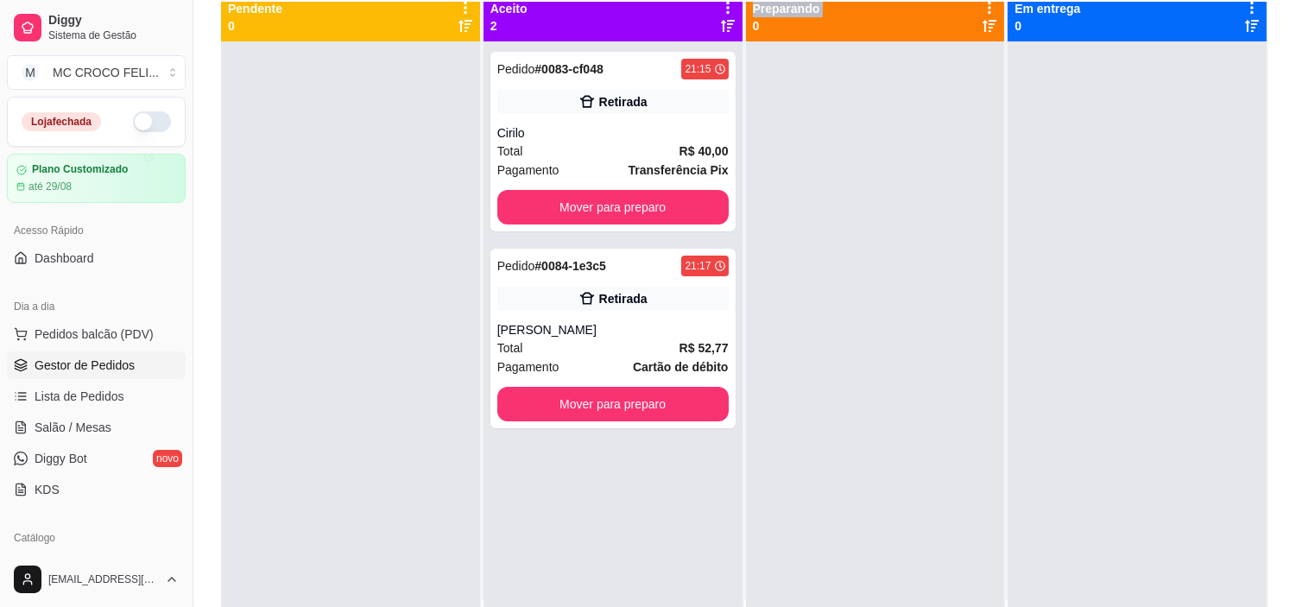
click at [615, 483] on div "Pedido # 0083-cf048 21:15 Retirada Cirilo Total R$ 40,00 Pagamento Transferênci…" at bounding box center [612, 344] width 259 height 607
click at [572, 312] on div "Pedido # 0085-1023f 21:18 Retirada Juney Total R$ 40,00 Pagamento Dinheiro Move…" at bounding box center [612, 339] width 245 height 180
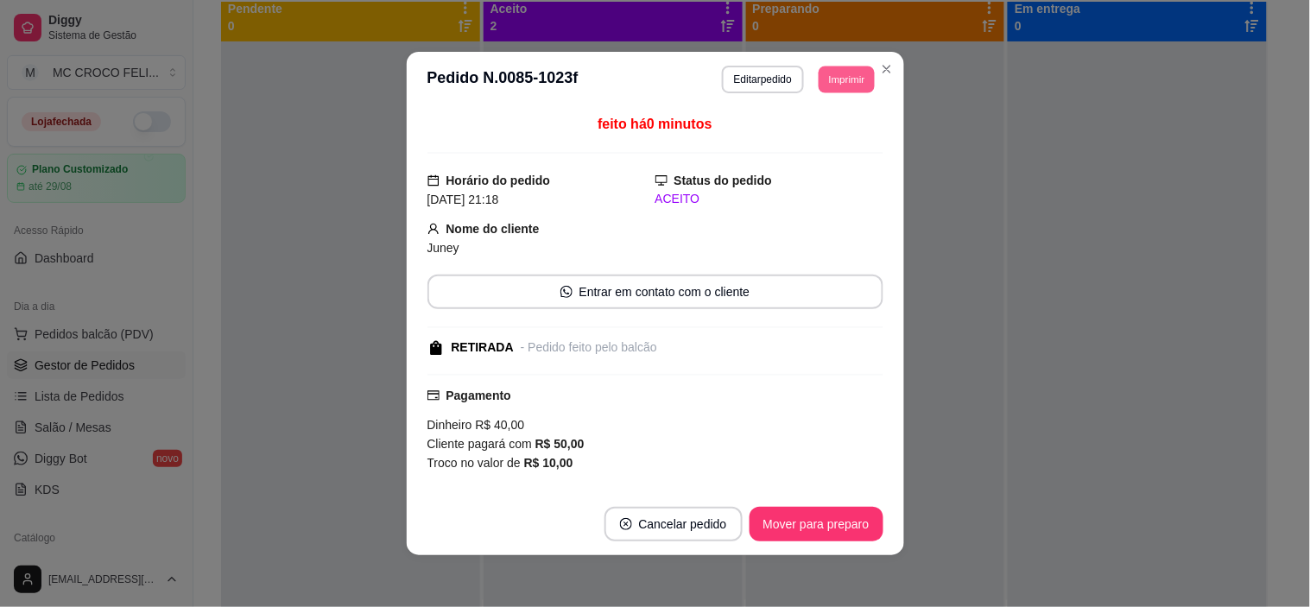
click at [836, 84] on button "Imprimir" at bounding box center [846, 79] width 56 height 27
click at [820, 138] on button "IMPRESSORA" at bounding box center [807, 140] width 121 height 27
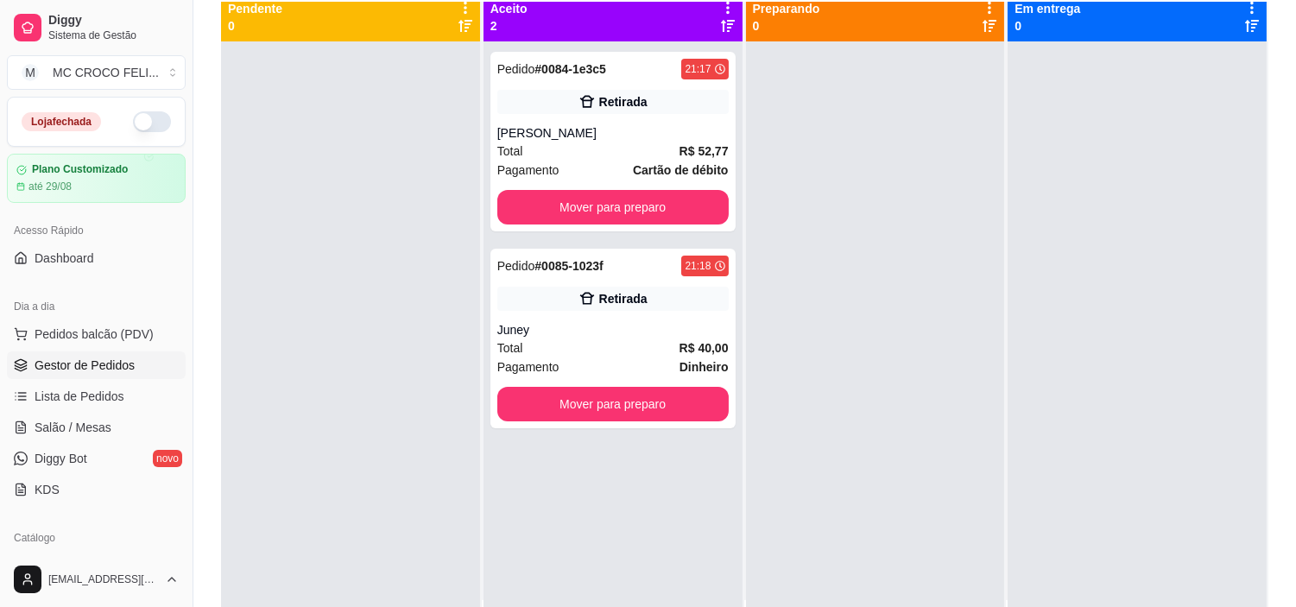
click at [820, 138] on div at bounding box center [875, 344] width 259 height 607
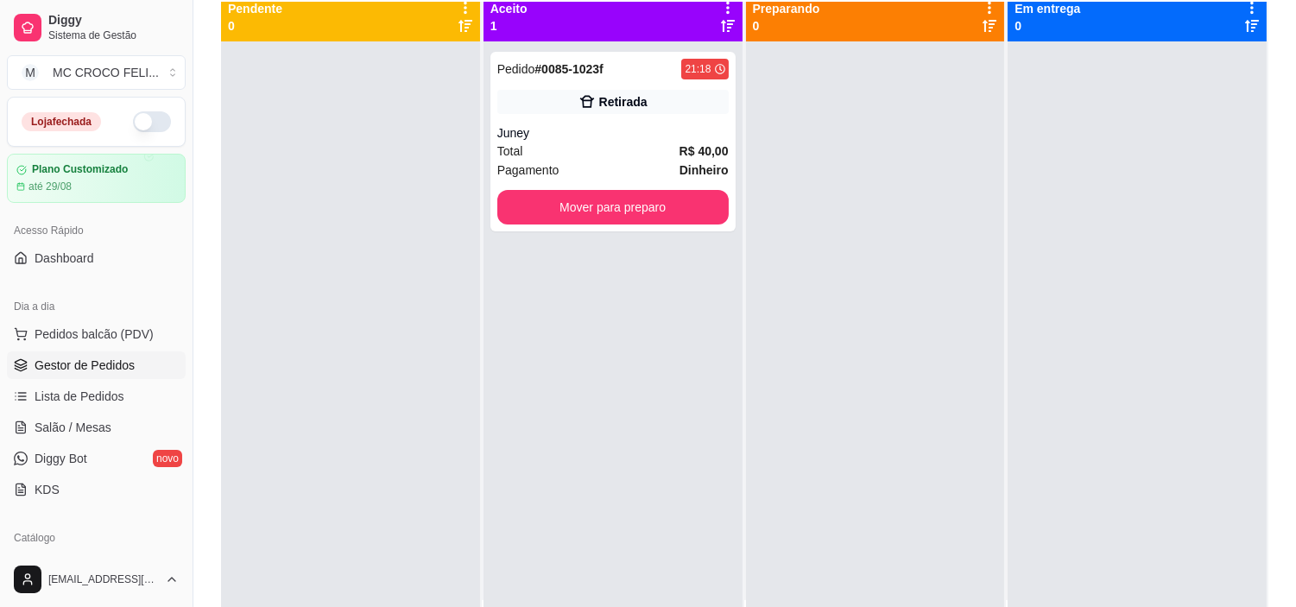
click at [642, 295] on div "Pedido # 0085-1023f 21:18 Retirada Juney Total R$ 40,00 Pagamento Dinheiro Move…" at bounding box center [612, 344] width 259 height 607
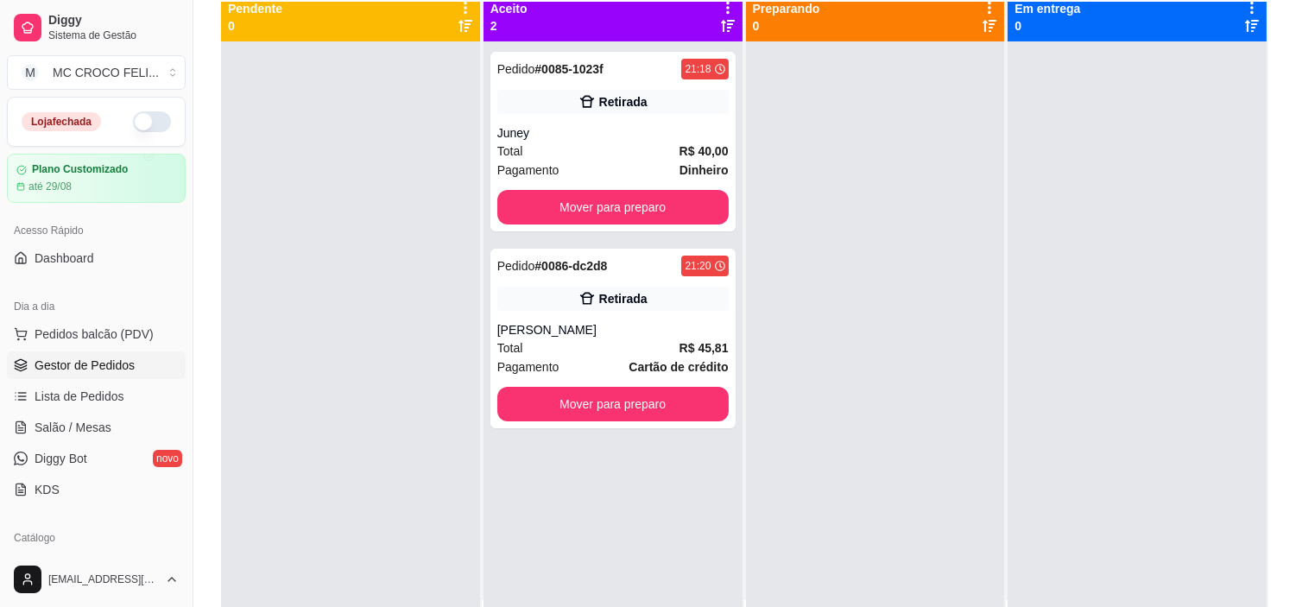
click at [642, 295] on div "Retirada" at bounding box center [612, 299] width 231 height 24
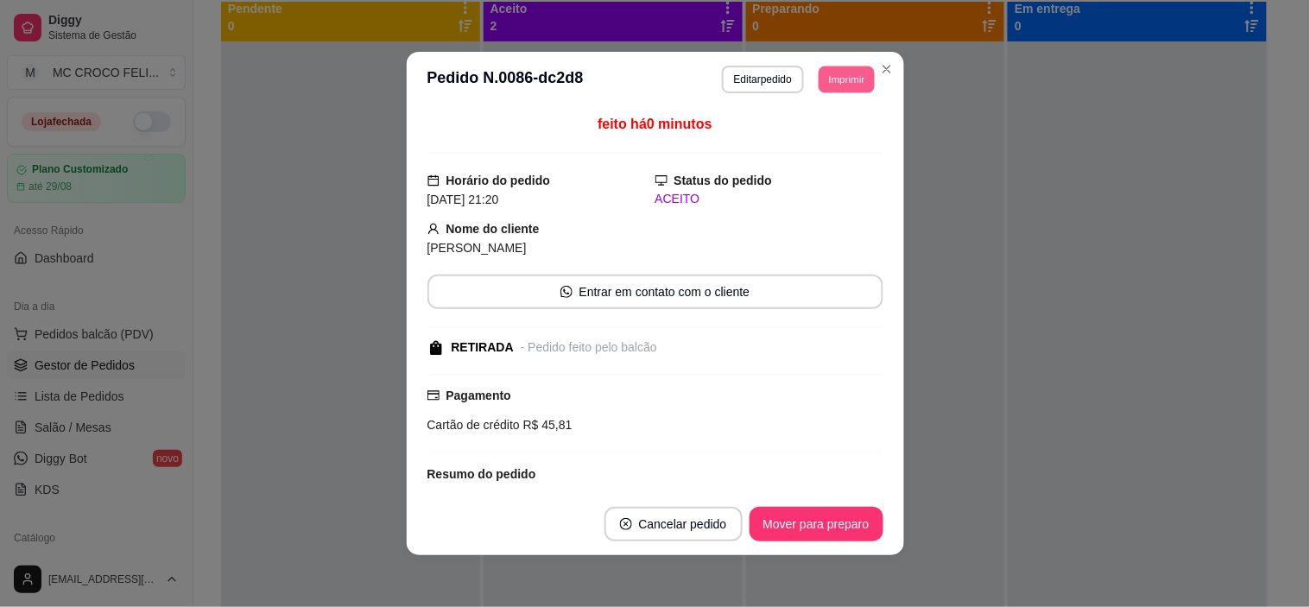
click at [857, 70] on button "Imprimir" at bounding box center [846, 79] width 56 height 27
click at [799, 143] on button "IMPRESSORA" at bounding box center [807, 140] width 121 height 27
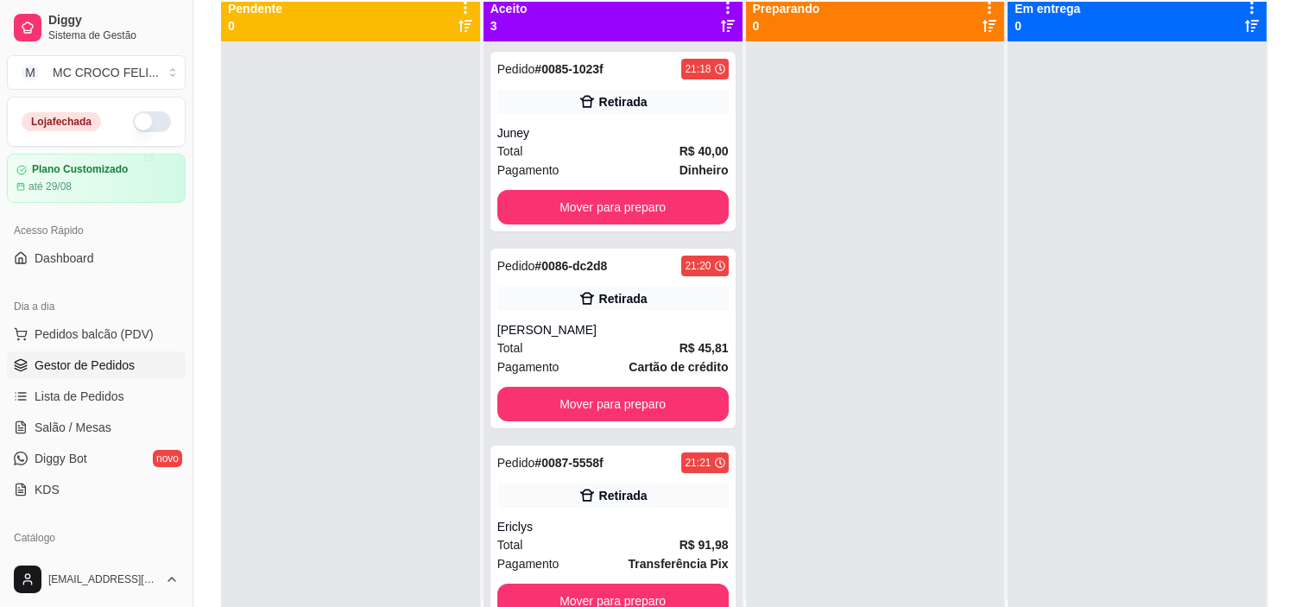
click at [642, 484] on div "Retirada" at bounding box center [612, 495] width 231 height 24
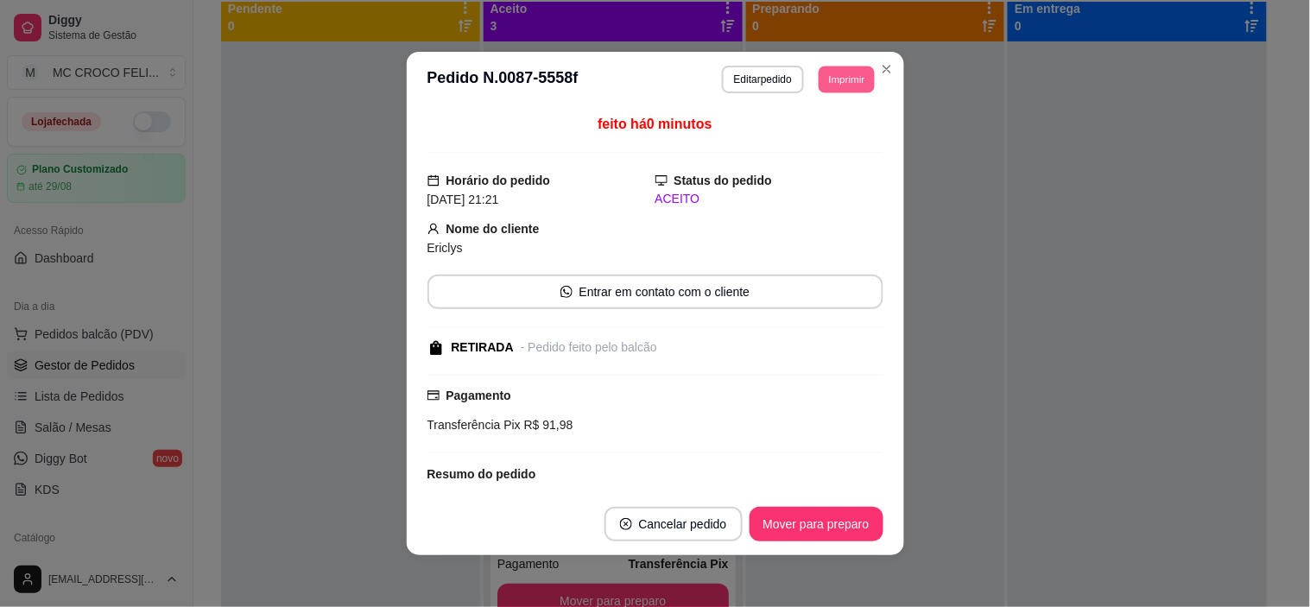
click at [826, 73] on button "Imprimir" at bounding box center [846, 79] width 56 height 27
click at [792, 141] on button "IMPRESSORA" at bounding box center [807, 140] width 121 height 27
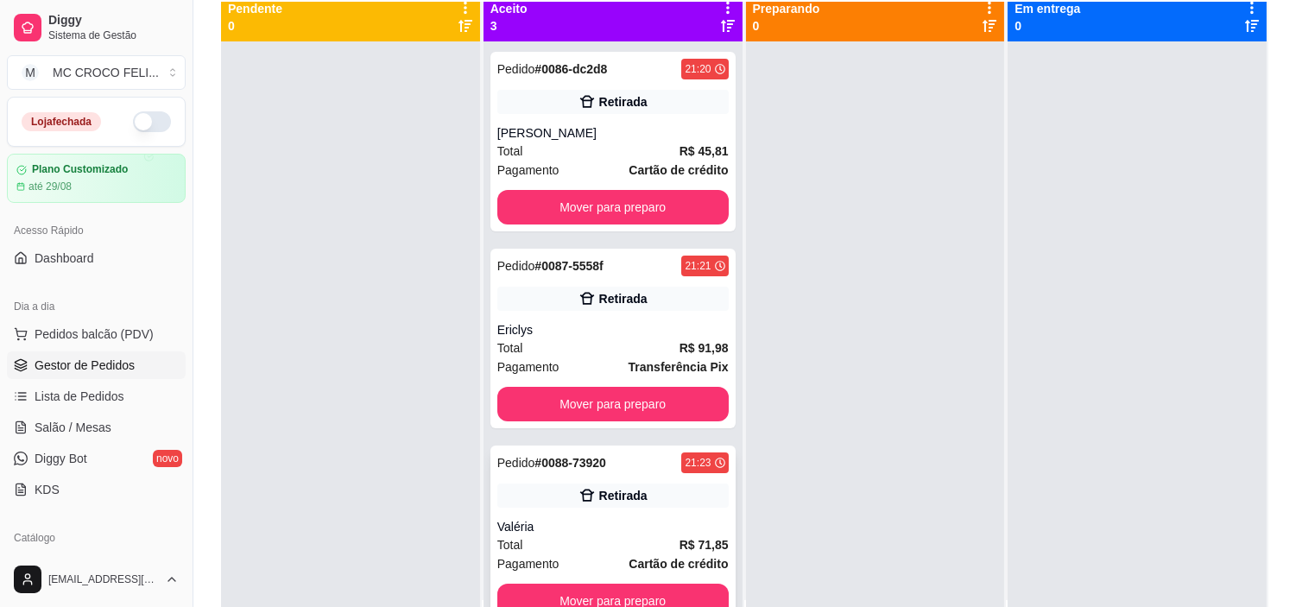
click at [570, 528] on div "Valéria" at bounding box center [612, 526] width 231 height 17
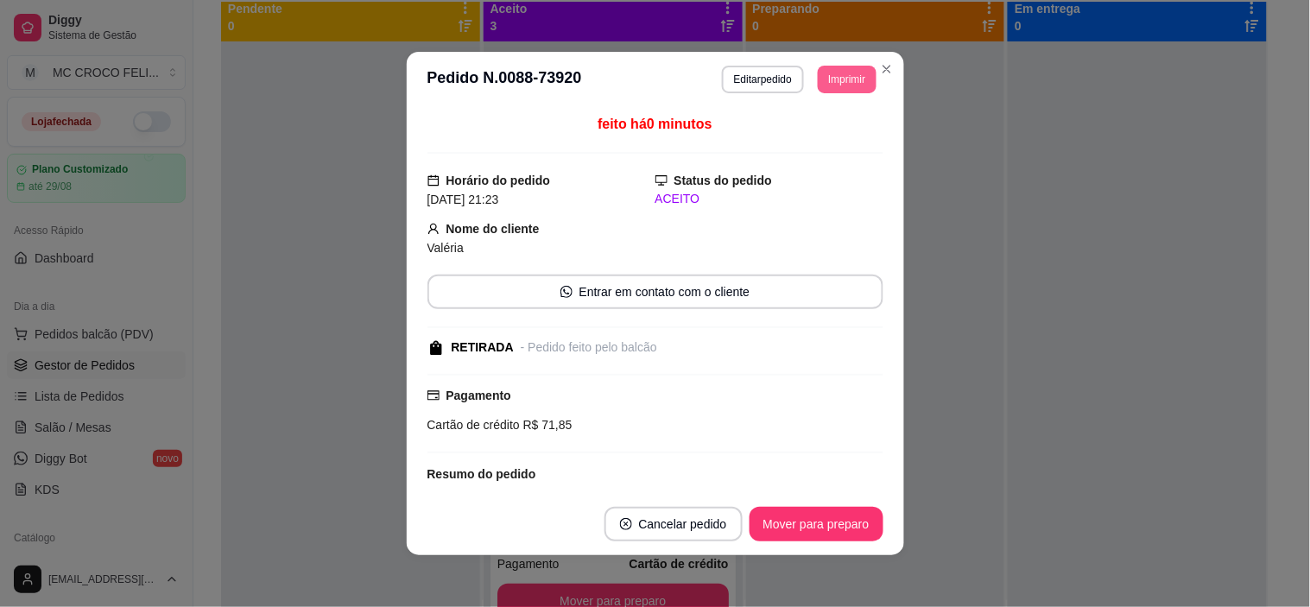
click at [834, 79] on button "Imprimir" at bounding box center [846, 80] width 58 height 28
click at [817, 140] on button "IMPRESSORA" at bounding box center [807, 140] width 121 height 27
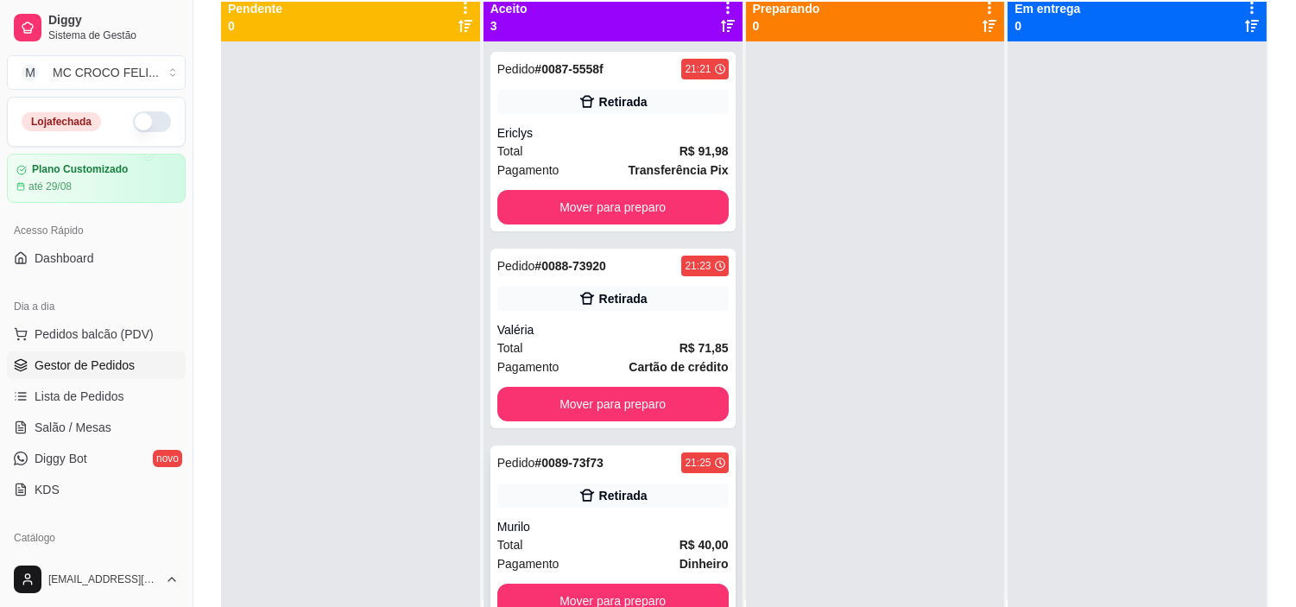
click at [531, 550] on div "Total R$ 40,00" at bounding box center [612, 544] width 231 height 19
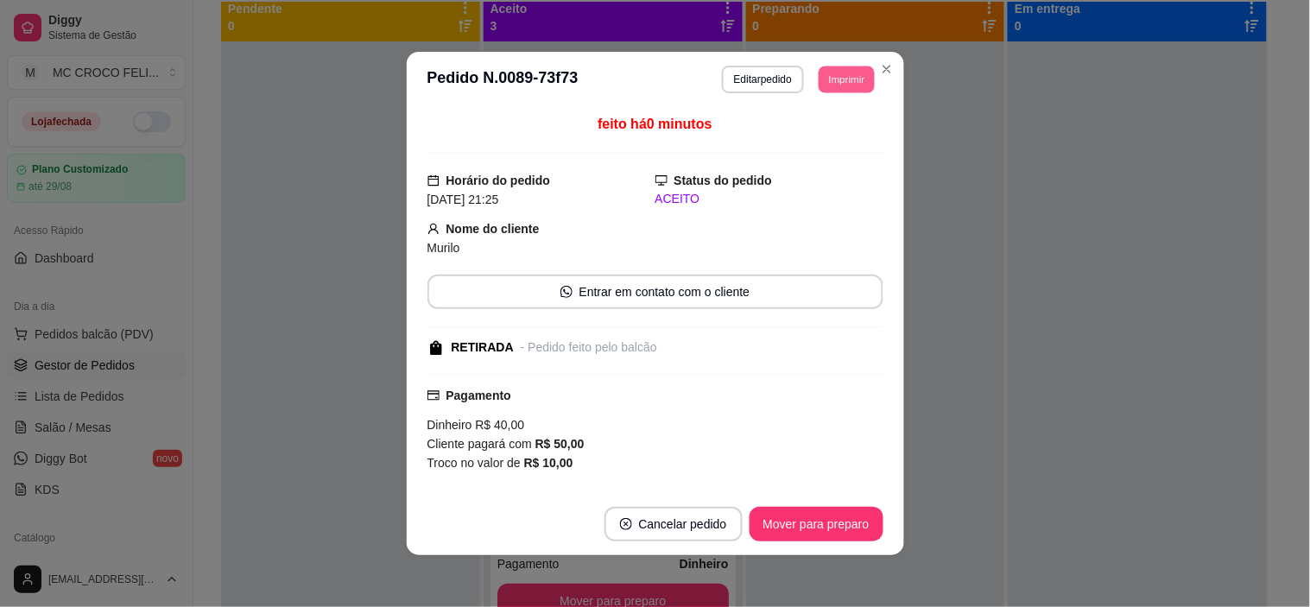
click at [847, 78] on button "Imprimir" at bounding box center [846, 79] width 56 height 27
click at [788, 140] on button "IMPRESSORA" at bounding box center [807, 140] width 121 height 27
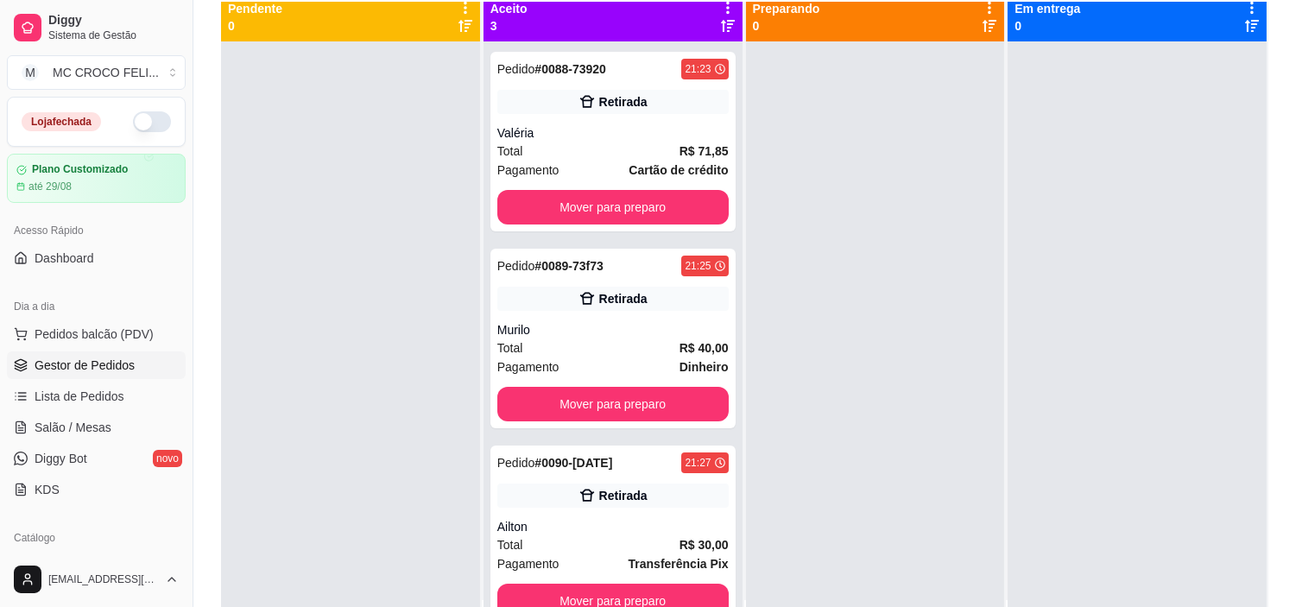
click at [624, 521] on div "Ailton" at bounding box center [612, 526] width 231 height 17
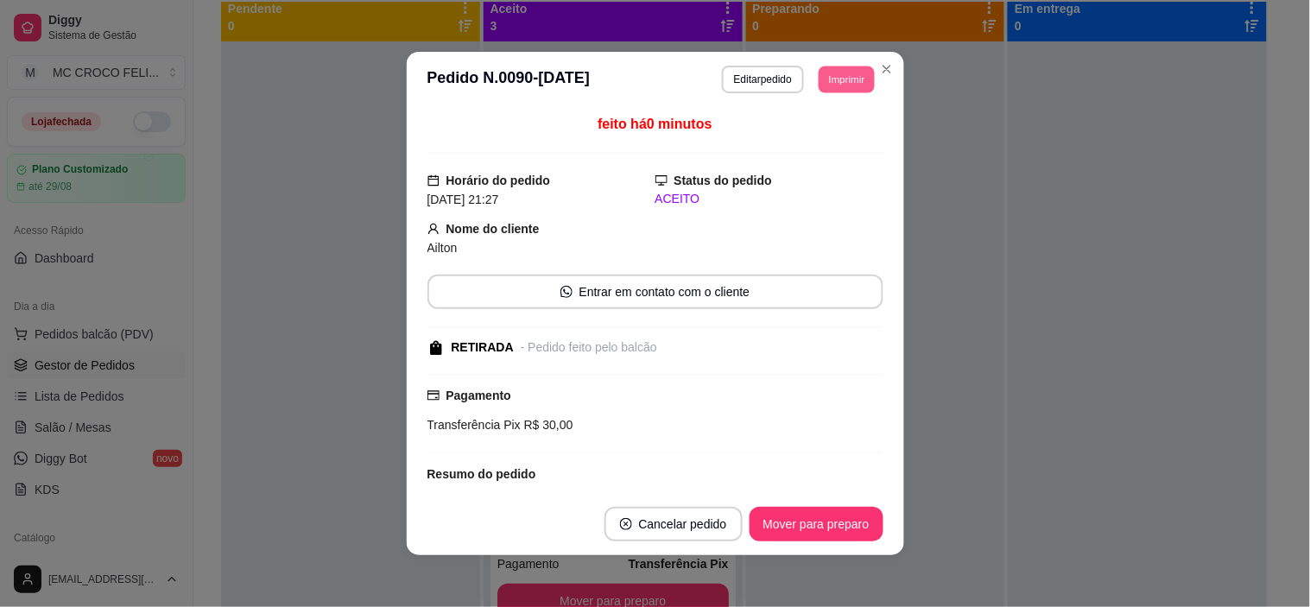
click at [818, 70] on button "Imprimir" at bounding box center [846, 79] width 56 height 27
click at [813, 139] on button "IMPRESSORA" at bounding box center [807, 140] width 121 height 27
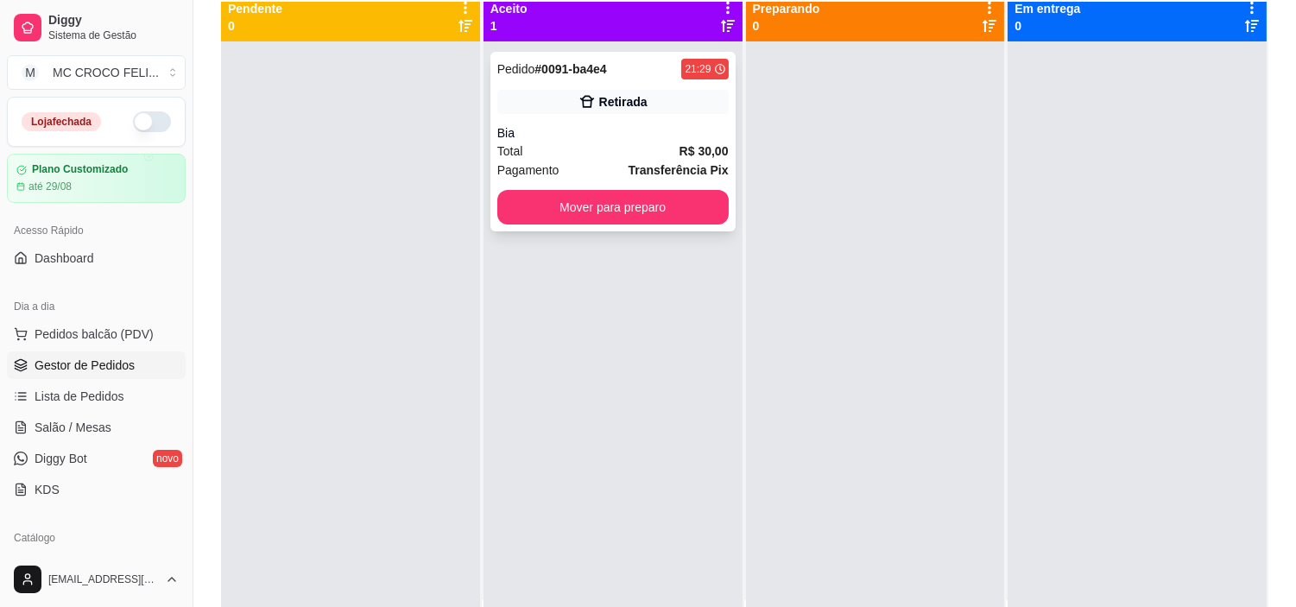
click at [619, 157] on div "Total R$ 30,00" at bounding box center [612, 151] width 231 height 19
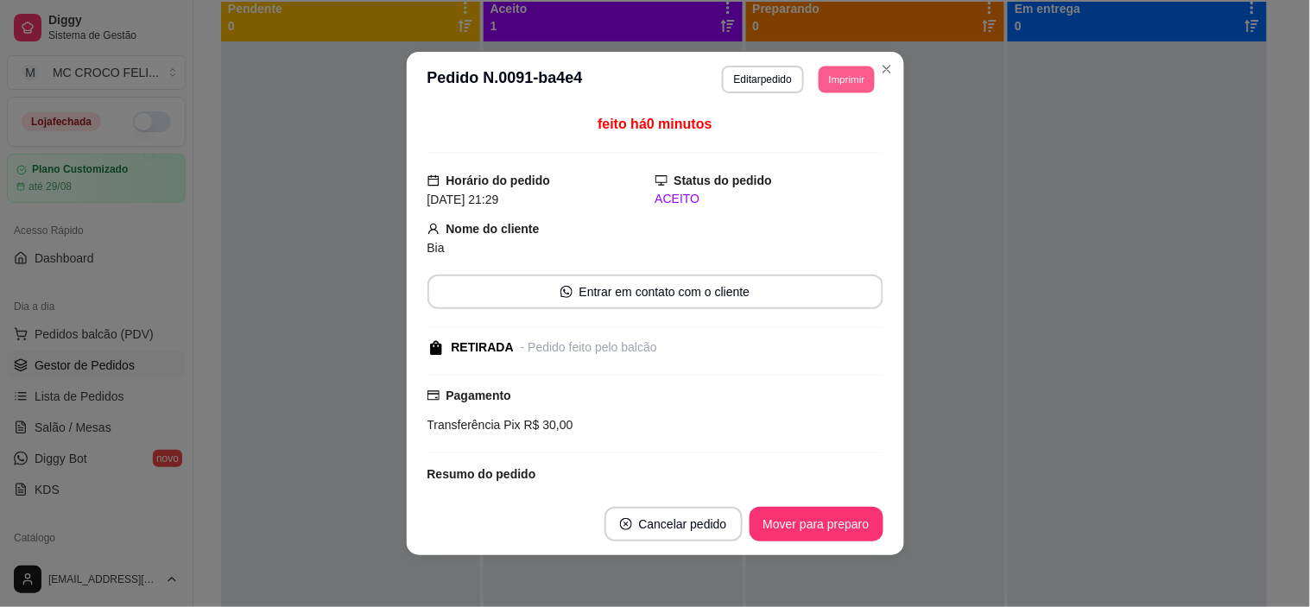
click at [848, 84] on button "Imprimir" at bounding box center [846, 79] width 56 height 27
click at [839, 136] on button "IMPRESSORA" at bounding box center [807, 140] width 121 height 27
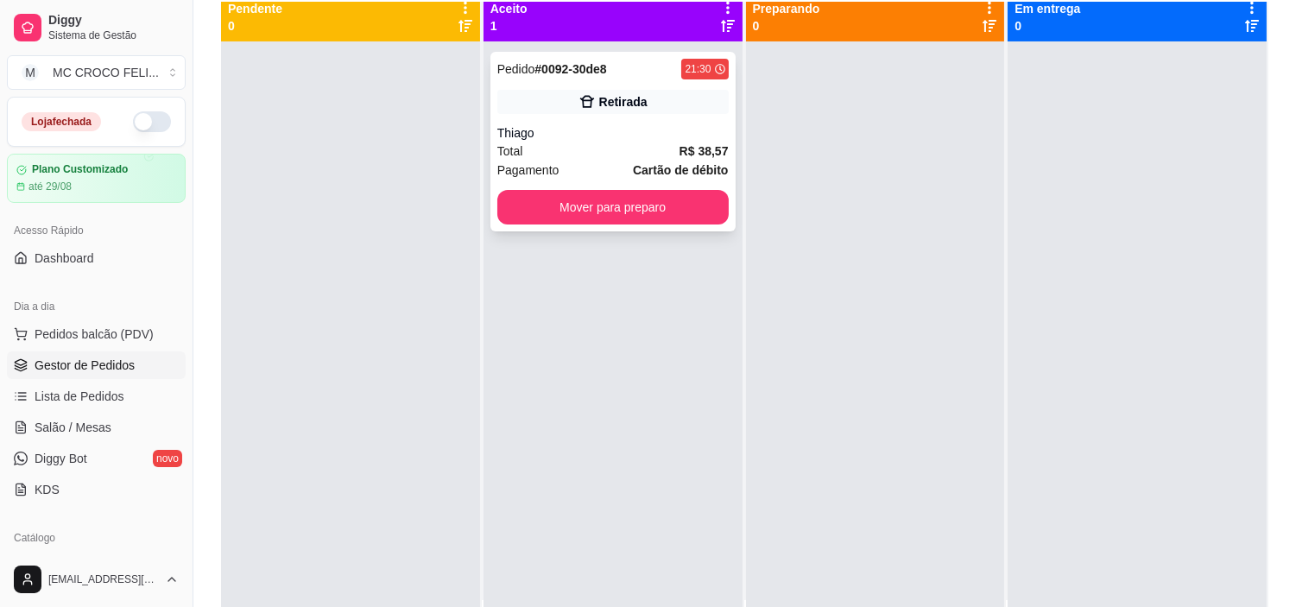
click at [606, 154] on div "Total R$ 38,57" at bounding box center [612, 151] width 231 height 19
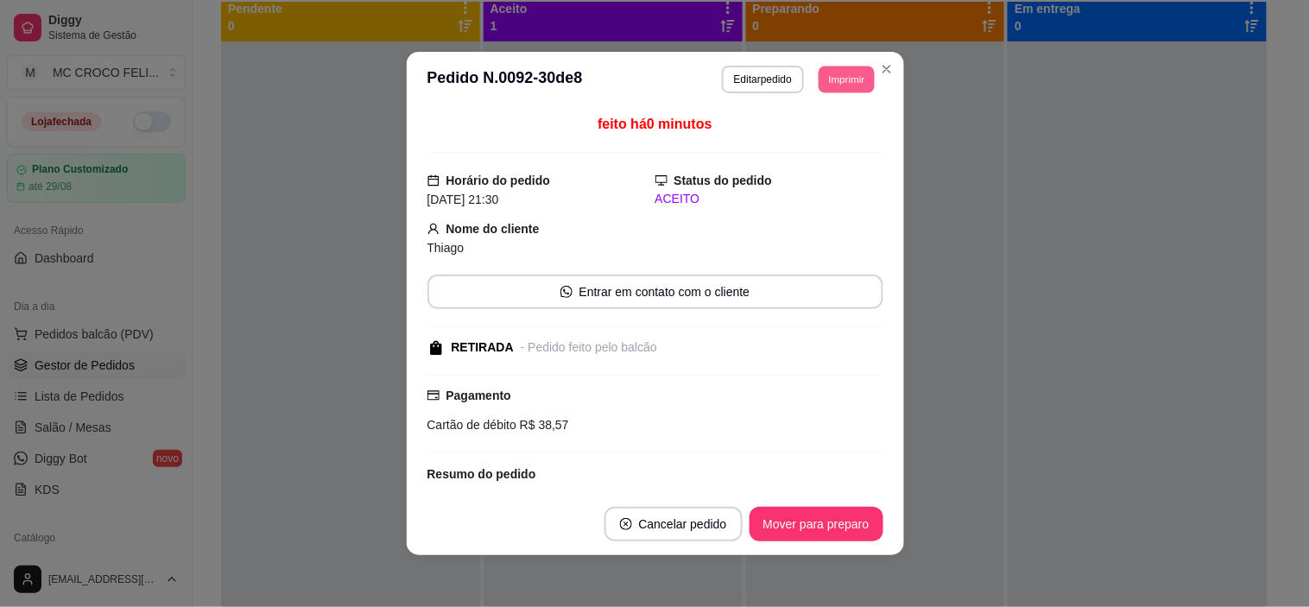
click at [831, 79] on button "Imprimir" at bounding box center [846, 79] width 56 height 27
click at [813, 145] on button "IMPRESSORA" at bounding box center [807, 140] width 121 height 27
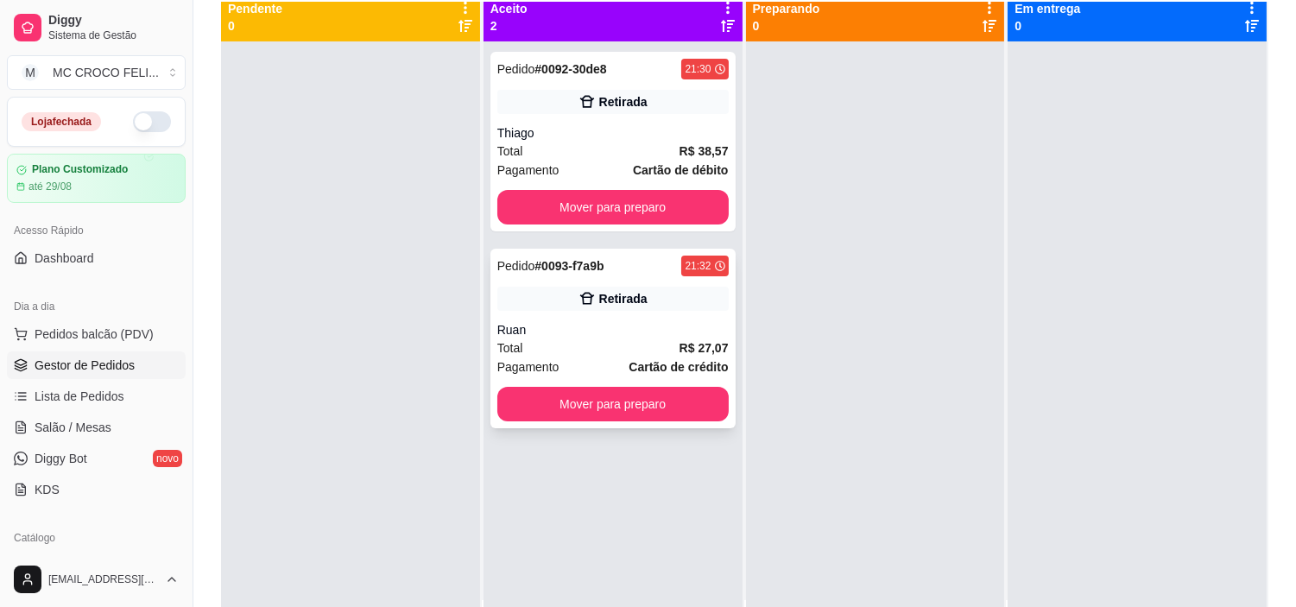
click at [658, 355] on div "Total R$ 27,07" at bounding box center [612, 347] width 231 height 19
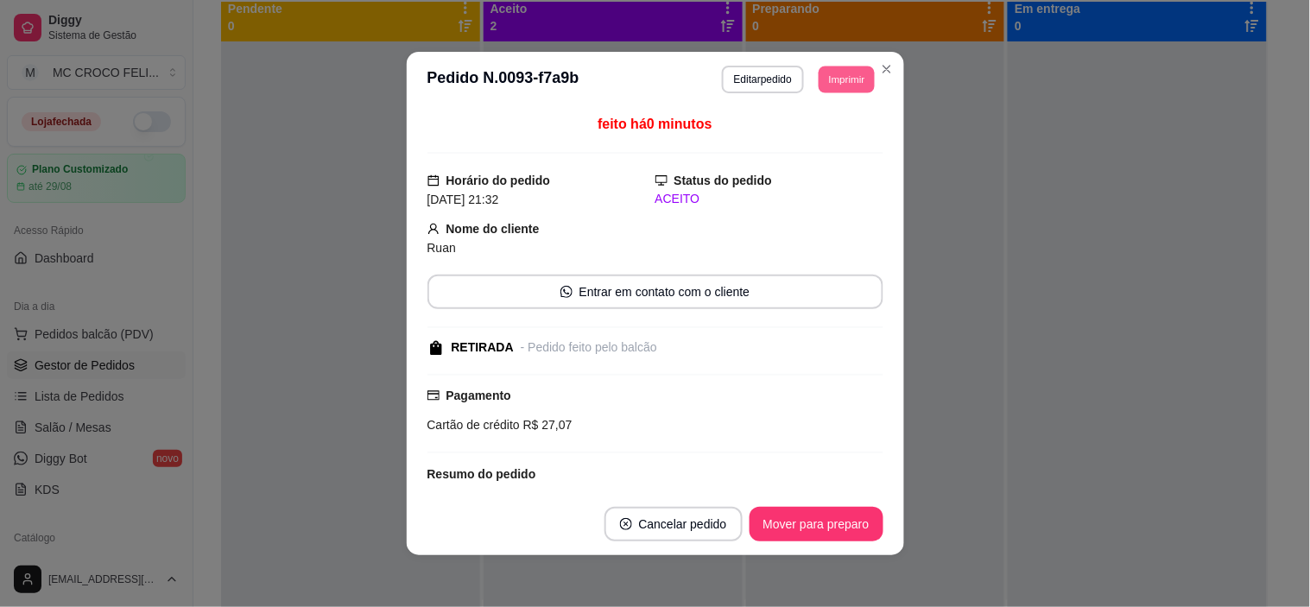
click at [826, 80] on button "Imprimir" at bounding box center [846, 79] width 56 height 27
click at [824, 148] on button "IMPRESSORA" at bounding box center [807, 140] width 121 height 27
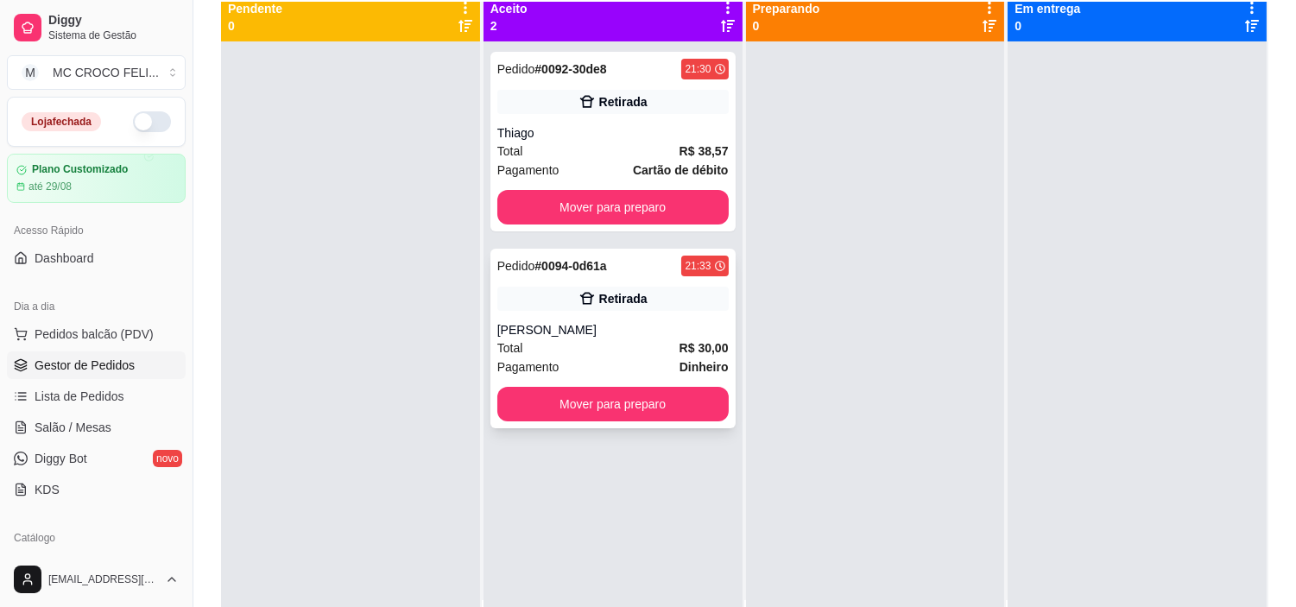
click at [591, 330] on div "[PERSON_NAME]" at bounding box center [612, 329] width 231 height 17
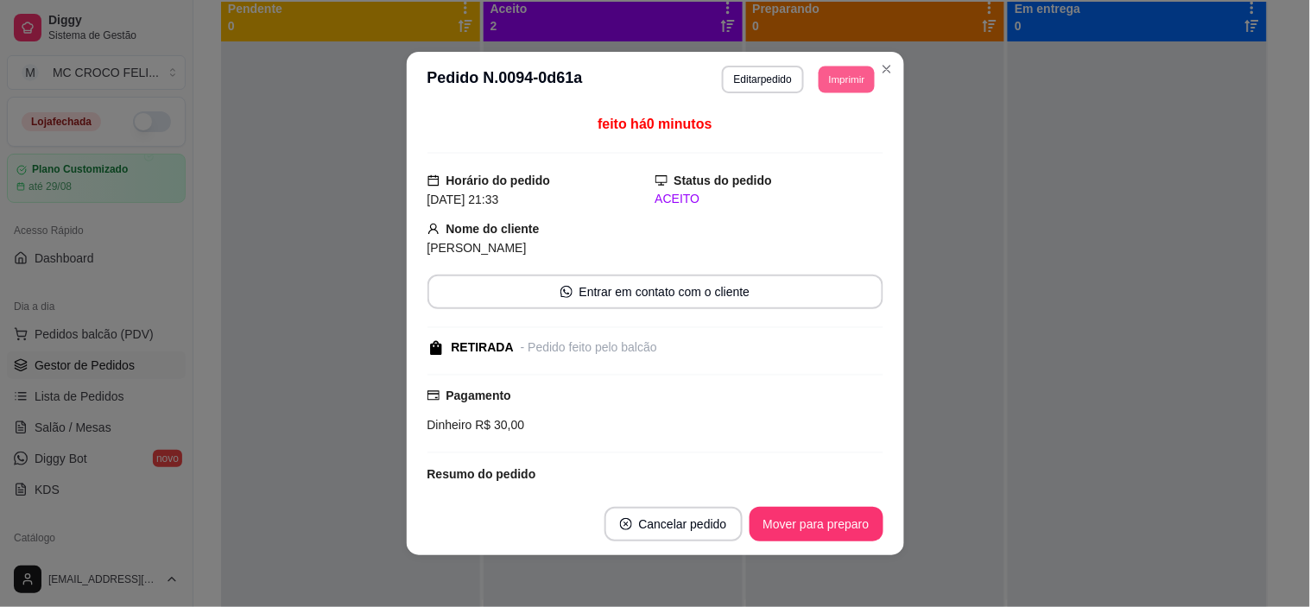
click at [847, 72] on button "Imprimir" at bounding box center [846, 79] width 56 height 27
click at [810, 140] on button "IMPRESSORA" at bounding box center [807, 140] width 121 height 27
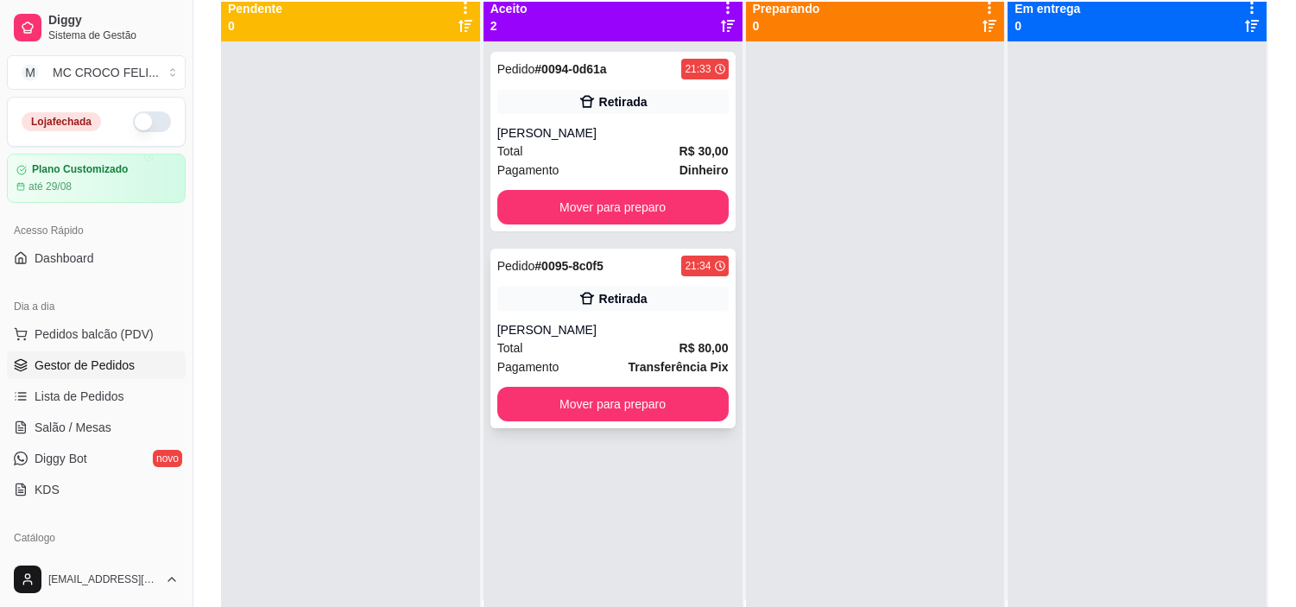
click at [542, 337] on div "[PERSON_NAME]" at bounding box center [612, 329] width 231 height 17
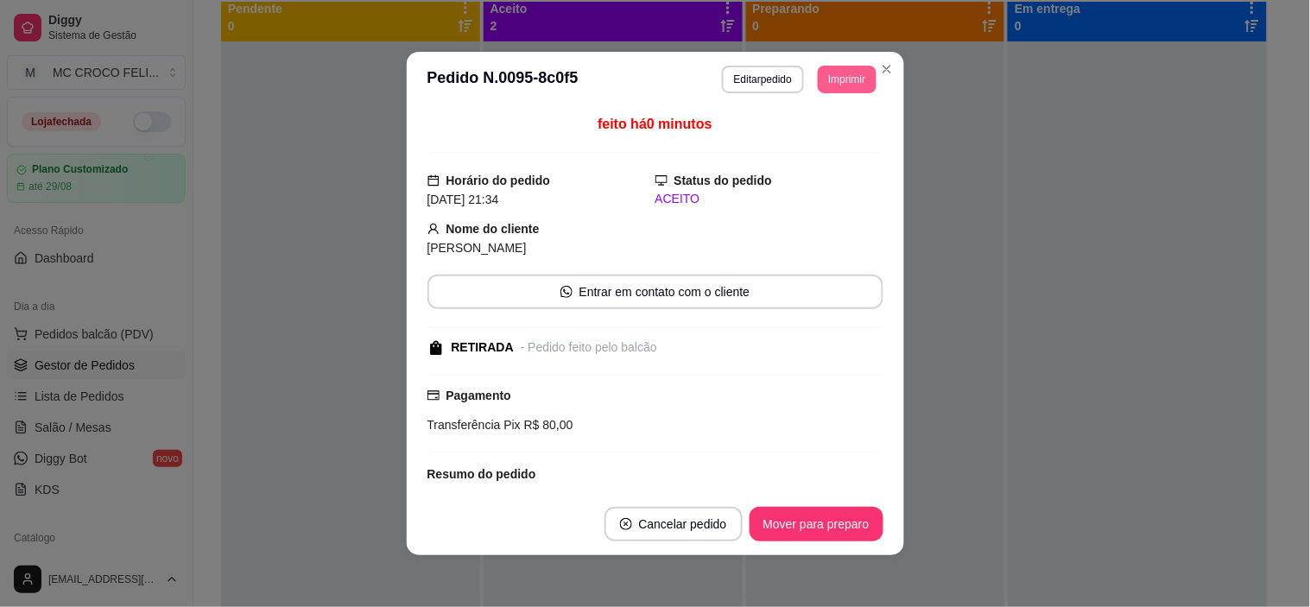
drag, startPoint x: 832, startPoint y: 65, endPoint x: 830, endPoint y: 83, distance: 18.3
click at [830, 83] on div "**********" at bounding box center [799, 80] width 155 height 28
click at [830, 83] on button "Imprimir" at bounding box center [846, 79] width 56 height 27
click at [824, 135] on button "IMPRESSORA" at bounding box center [807, 140] width 121 height 27
